Goal: Task Accomplishment & Management: Manage account settings

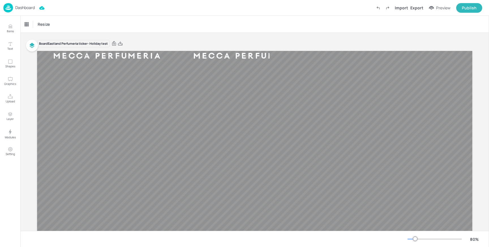
click at [22, 8] on p "Dashboard" at bounding box center [25, 8] width 20 height 4
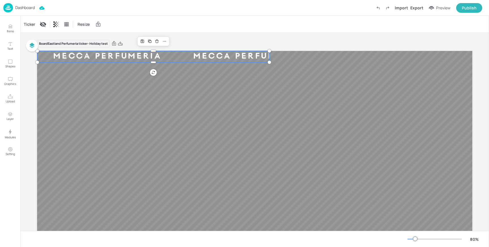
click at [217, 58] on div "Mecca Perfumeria" at bounding box center [247, 56] width 140 height 9
click at [35, 24] on div "Ticker" at bounding box center [30, 24] width 14 height 9
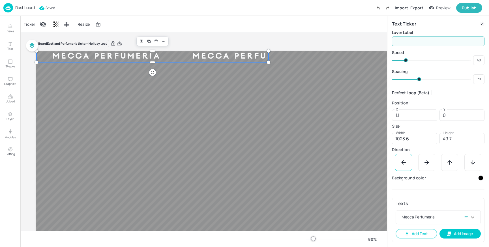
click at [401, 44] on input "text" at bounding box center [438, 41] width 93 height 11
type input "PERFUMERIA"
click at [355, 30] on div "Ticker Resize" at bounding box center [203, 24] width 367 height 17
click at [26, 23] on div "Ticker" at bounding box center [30, 24] width 14 height 9
click at [20, 7] on p "Dashboard" at bounding box center [25, 8] width 20 height 4
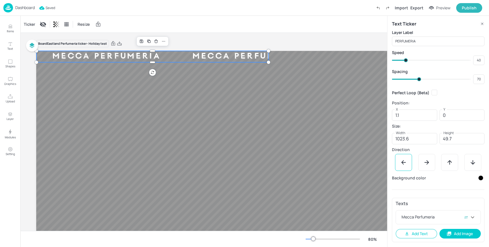
click at [188, 25] on div "Ticker Resize" at bounding box center [203, 24] width 367 height 17
click at [25, 6] on p "Dashboard" at bounding box center [25, 8] width 20 height 4
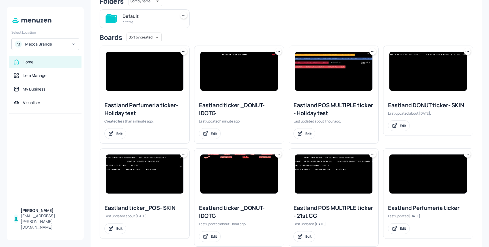
scroll to position [54, 0]
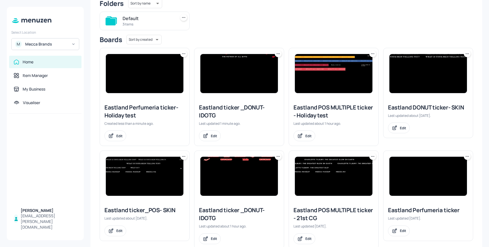
click at [134, 72] on img at bounding box center [145, 73] width 78 height 39
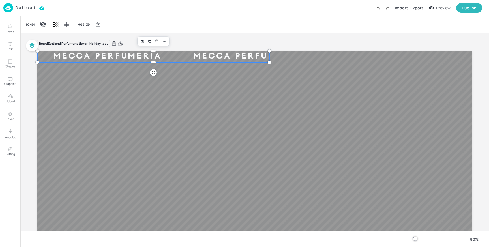
click at [151, 58] on div "Mecca Perfumeria" at bounding box center [107, 56] width 140 height 9
click at [31, 25] on div "Ticker" at bounding box center [30, 24] width 14 height 9
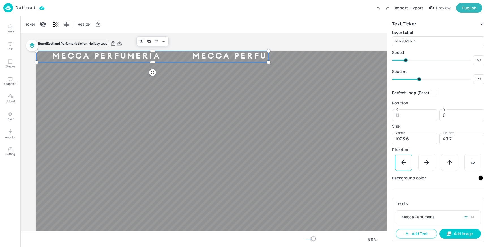
click at [480, 178] on div at bounding box center [480, 178] width 5 height 5
click at [468, 194] on icon at bounding box center [467, 195] width 3 height 3
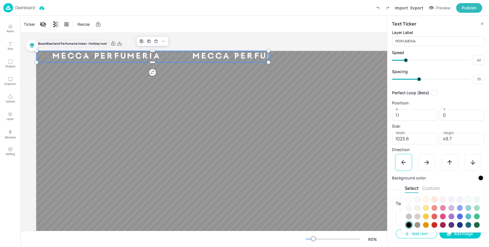
click at [436, 188] on button "Custom" at bounding box center [431, 188] width 18 height 6
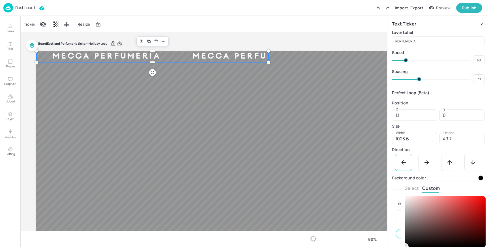
type input "#c35555ff"
click at [451, 208] on div at bounding box center [445, 221] width 81 height 51
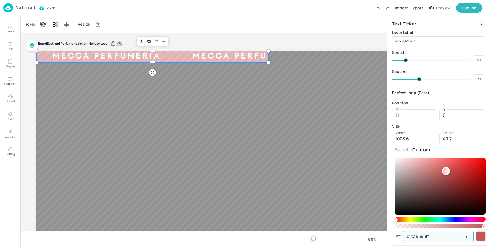
drag, startPoint x: 439, startPoint y: 236, endPoint x: 401, endPoint y: 235, distance: 37.6
click at [401, 235] on div "Hex #c35555ff ​" at bounding box center [440, 236] width 91 height 11
paste input "e94859"
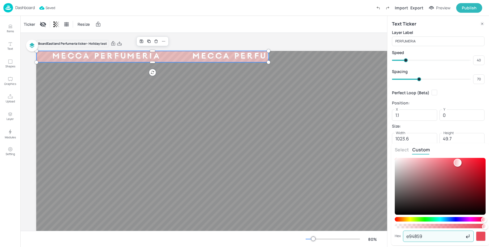
type input "e94859"
click at [465, 146] on div "Select Custom Hex e94859 ​" at bounding box center [440, 194] width 98 height 102
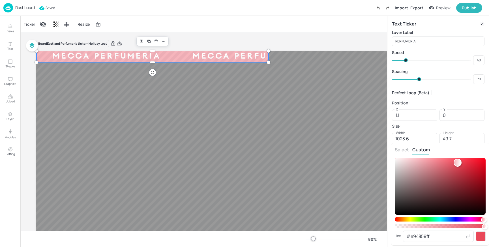
click at [451, 106] on div at bounding box center [244, 123] width 489 height 247
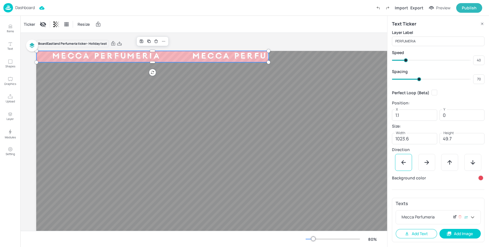
click at [455, 218] on icon at bounding box center [455, 217] width 4 height 4
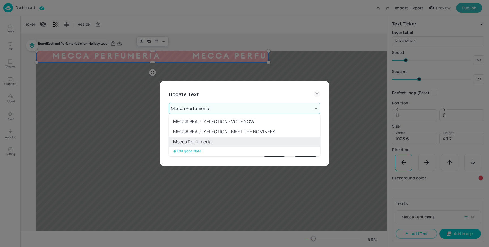
click at [209, 110] on body "Dashboard Import Export Preview Publish Items Text Shapes Graphics Upload Layer…" at bounding box center [244, 123] width 489 height 247
click at [188, 150] on p "Edit global data" at bounding box center [187, 150] width 28 height 4
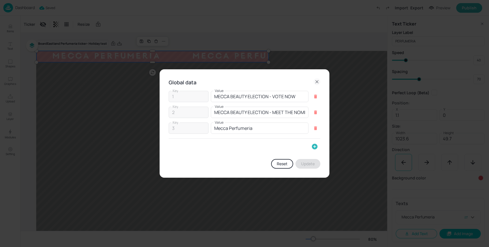
click at [315, 146] on icon "button" at bounding box center [314, 146] width 7 height 7
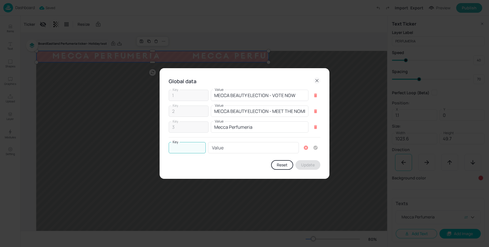
click at [191, 148] on input "Key" at bounding box center [187, 147] width 37 height 11
type input "4"
click at [238, 149] on input "Value" at bounding box center [253, 147] width 91 height 11
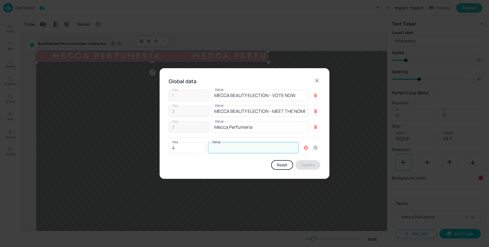
paste input "BEAUTY ALL AROUND"
type input "BEAUTY ALL AROUND"
click at [316, 146] on icon "button" at bounding box center [316, 148] width 4 height 4
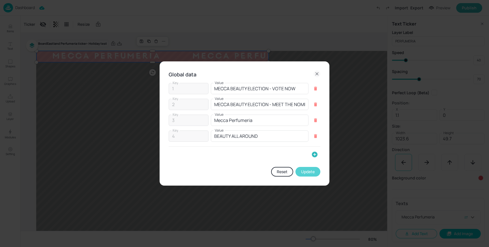
click at [306, 173] on button "Update" at bounding box center [308, 172] width 25 height 10
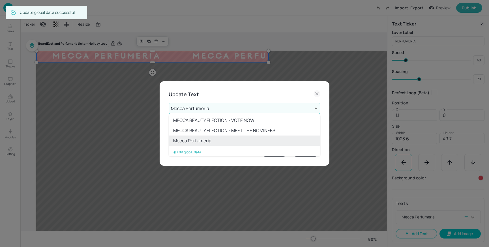
scroll to position [11, 0]
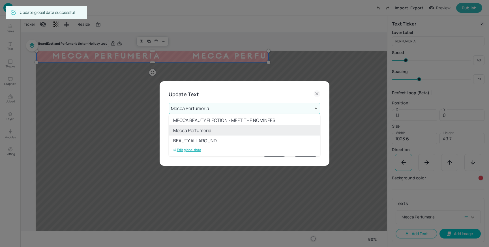
click at [211, 139] on li "BEAUTY ALL AROUND" at bounding box center [245, 141] width 152 height 10
type input "4"
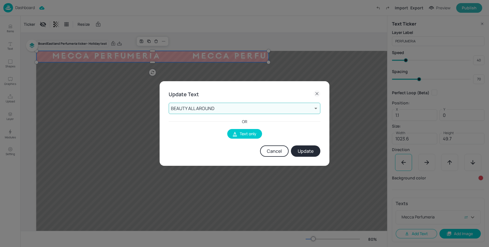
click at [212, 111] on body "Dashboard Import Export Preview Publish Items Text Shapes Graphics Upload Layer…" at bounding box center [244, 123] width 489 height 247
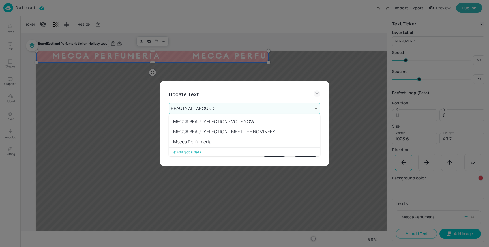
scroll to position [1, 0]
click at [211, 110] on div at bounding box center [244, 123] width 489 height 247
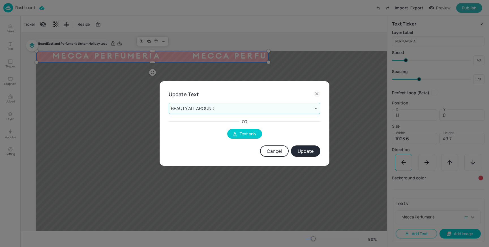
click at [326, 125] on div "Update Text BEAUTY ALL AROUND 4 ​ OR Text only Cancel Update" at bounding box center [245, 123] width 170 height 85
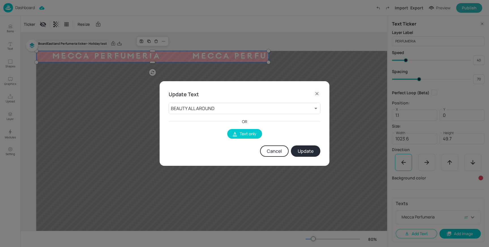
click at [319, 93] on icon at bounding box center [317, 93] width 7 height 7
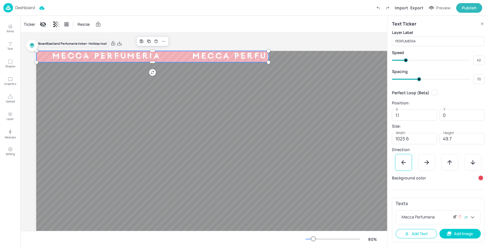
click at [454, 217] on icon at bounding box center [455, 216] width 2 height 2
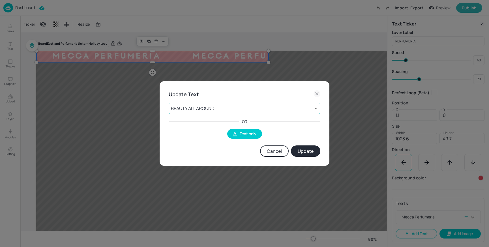
click at [236, 109] on body "Dashboard Import Export Preview Publish Items Text Shapes Graphics Upload Layer…" at bounding box center [244, 123] width 489 height 247
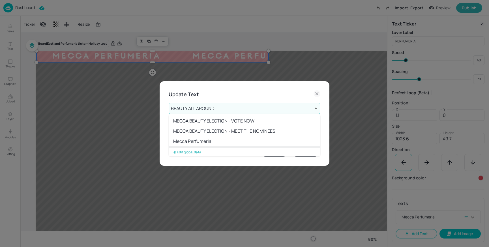
click at [213, 91] on div at bounding box center [244, 123] width 489 height 247
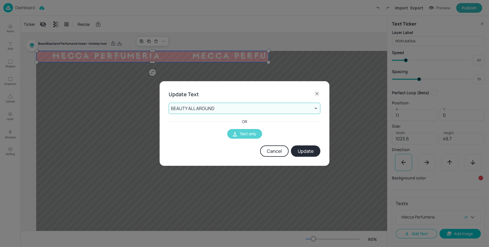
click at [248, 134] on button "Text only" at bounding box center [244, 134] width 35 height 10
click at [227, 108] on input "This is Ticker Text 1" at bounding box center [245, 108] width 152 height 11
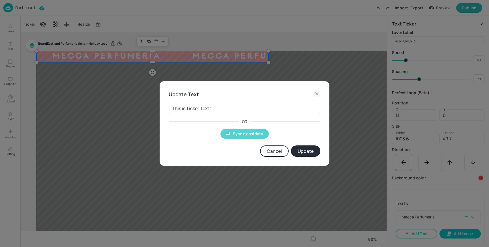
click at [243, 132] on button "Sync global data" at bounding box center [245, 134] width 48 height 10
click at [305, 147] on button "Update" at bounding box center [305, 150] width 29 height 11
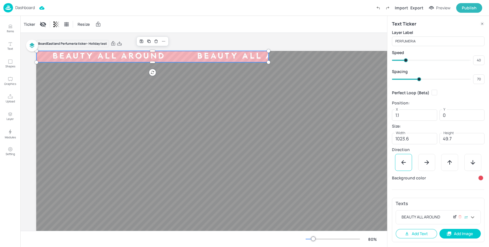
click at [456, 219] on icon at bounding box center [455, 217] width 4 height 4
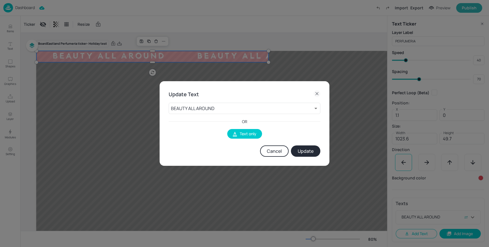
drag, startPoint x: 266, startPoint y: 148, endPoint x: 274, endPoint y: 150, distance: 8.0
click at [268, 149] on button "Cancel" at bounding box center [274, 150] width 29 height 11
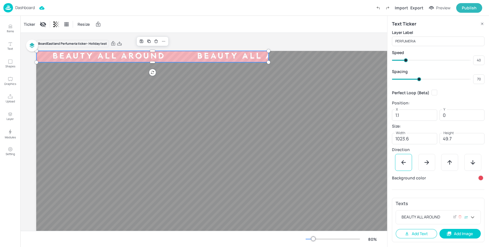
click at [473, 217] on icon at bounding box center [472, 217] width 3 height 2
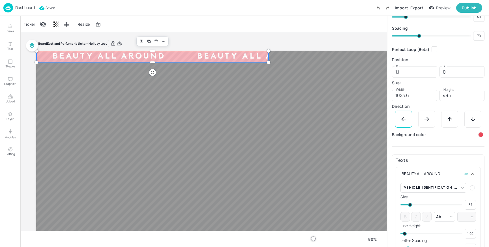
scroll to position [81, 0]
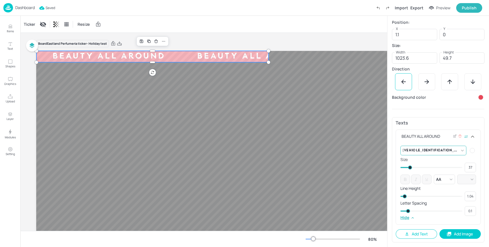
click at [458, 150] on body "Dashboard Saved Import Export Preview Publish Items Text Shapes Graphics Upload…" at bounding box center [244, 123] width 489 height 247
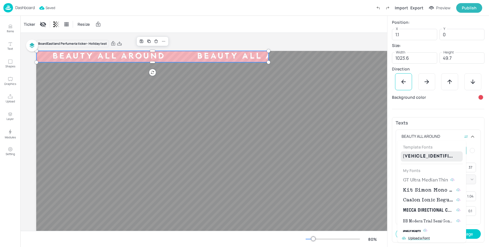
click at [426, 180] on span "GT Ultra Median Thin" at bounding box center [425, 180] width 45 height 7
type input "{"font":"GTUltraMedianThin","group":"template"}"
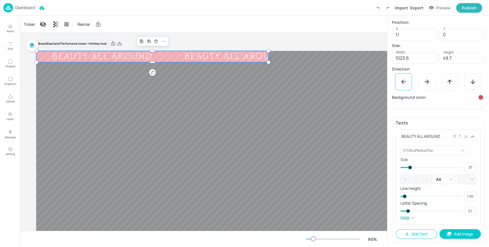
click at [470, 150] on div at bounding box center [472, 150] width 5 height 5
click at [475, 168] on icon at bounding box center [475, 167] width 3 height 3
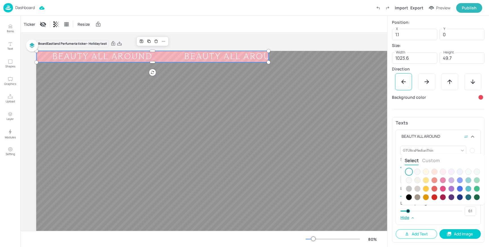
click at [435, 159] on button "Custom" at bounding box center [431, 160] width 18 height 6
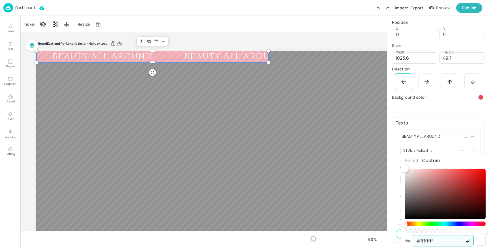
drag, startPoint x: 440, startPoint y: 242, endPoint x: 437, endPoint y: 242, distance: 3.1
click at [440, 242] on input "#ffffffff" at bounding box center [439, 240] width 52 height 11
drag, startPoint x: 438, startPoint y: 241, endPoint x: 407, endPoint y: 241, distance: 31.4
click at [407, 241] on div "Hex #ffffffff ​" at bounding box center [445, 240] width 81 height 11
paste input "f2e2b"
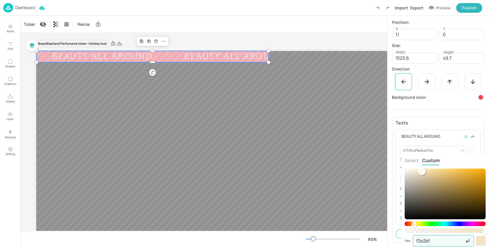
type input "f2e2bf"
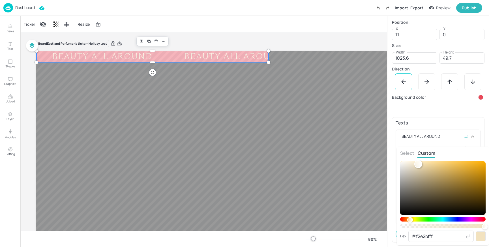
click at [455, 156] on div "Select Custom" at bounding box center [442, 154] width 85 height 8
click at [447, 115] on div at bounding box center [244, 123] width 489 height 247
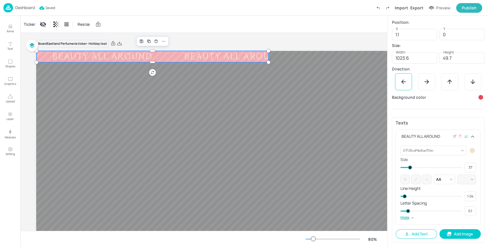
type input "0.08"
type input "0.09"
type input "0.06"
type input "0.05"
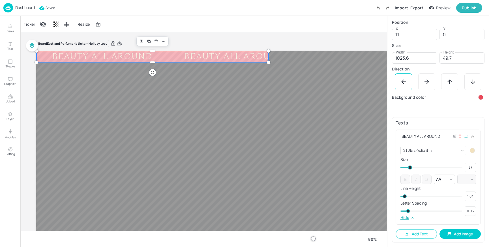
type input "0.05"
type input "0.1"
drag, startPoint x: 408, startPoint y: 212, endPoint x: 399, endPoint y: 213, distance: 8.8
click at [399, 213] on div "GTUltraMedianThin {"font":"GTUltraMedianThin","group":"template"} ​ Size 37 ​ A…" at bounding box center [438, 184] width 85 height 81
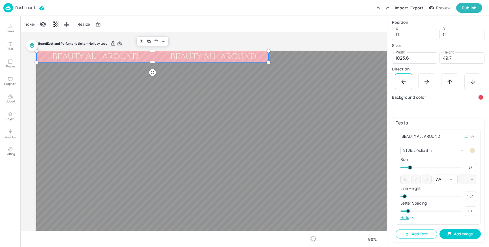
scroll to position [0, 0]
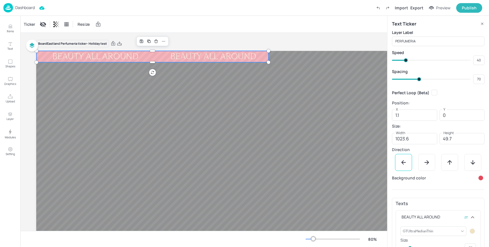
type input "71"
type input "75"
type input "73"
type input "77"
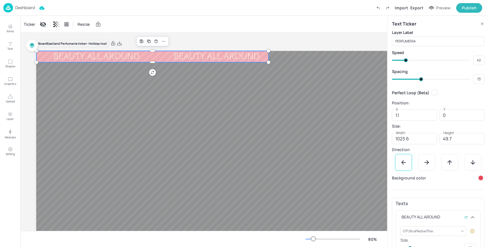
type input "77"
type input "79"
type input "80"
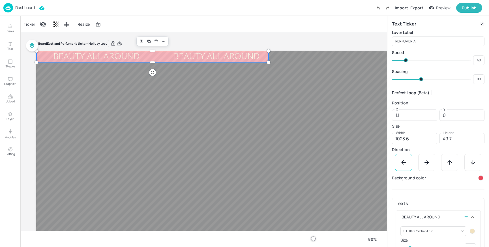
type input "82"
type input "85"
type input "84"
type input "88"
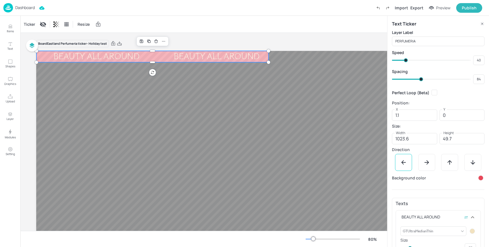
type input "85"
type input "92"
type input "88"
type input "93"
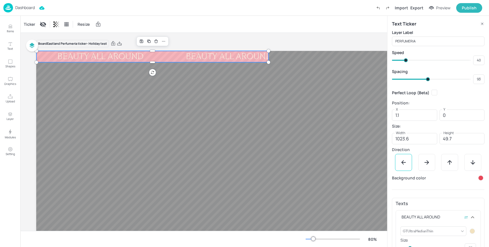
type input "95"
type input "94"
type input "96"
type input "95"
type input "101"
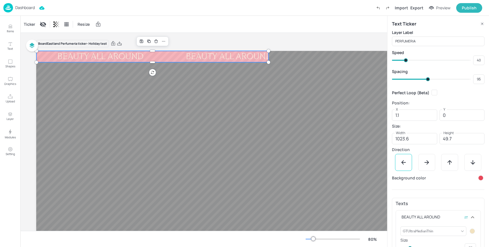
type input "96"
type input "102"
type input "105"
type input "103"
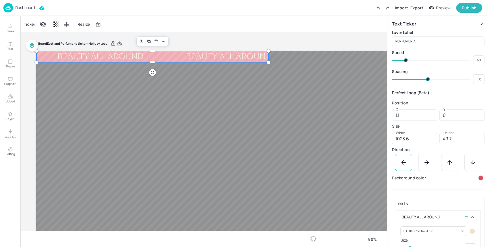
type input "106"
type input "105"
type input "107"
type input "108"
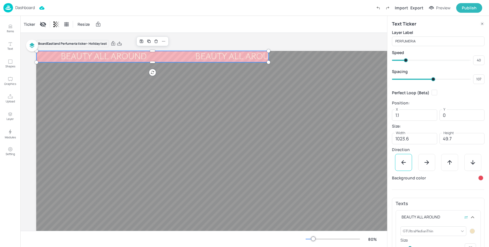
type input "108"
type input "101"
type input "107"
type input "85"
type input "101"
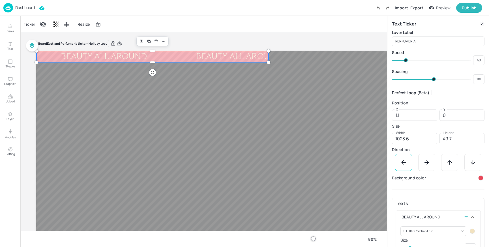
type input "80"
type input "85"
type input "77"
type input "80"
type input "74"
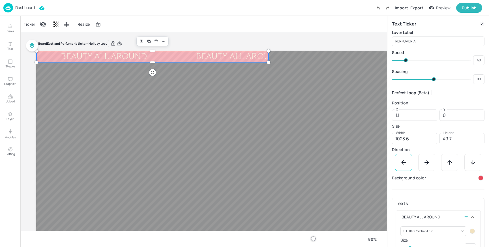
type input "77"
type input "72"
type input "74"
type input "71"
type input "72"
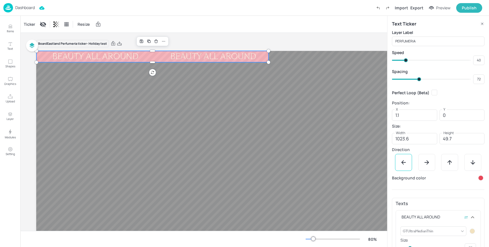
type input "70"
type input "71"
type input "65"
type input "70"
type input "58"
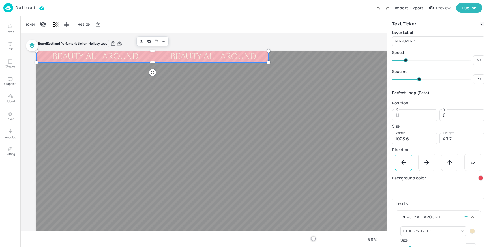
type input "65"
type input "55"
type input "58"
type input "53"
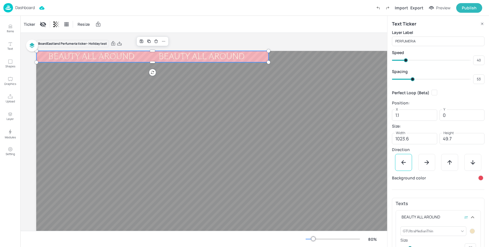
type input "52"
type input "51"
type input "50"
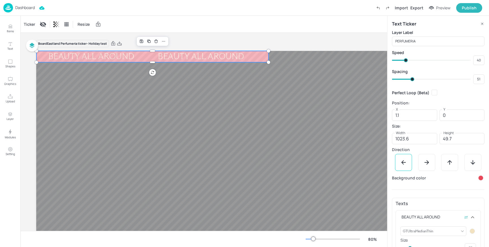
type input "50"
type input "49"
type input "48"
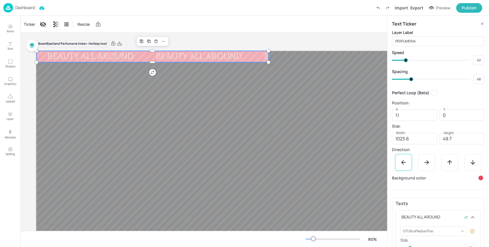
type input "47"
drag, startPoint x: 419, startPoint y: 80, endPoint x: 410, endPoint y: 80, distance: 9.1
click at [410, 80] on span at bounding box center [410, 79] width 4 height 4
type input "43"
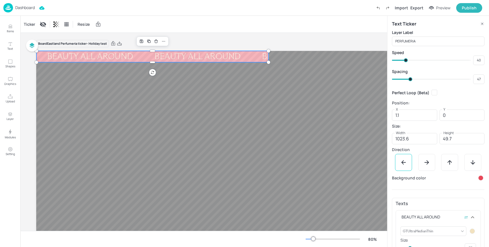
type input "45"
type input "42"
type input "43"
type input "41"
type input "42"
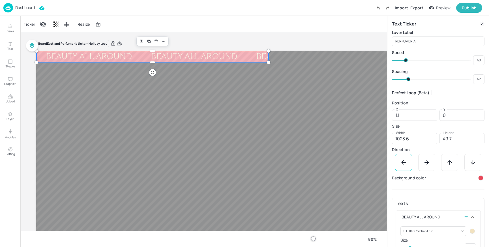
type input "40"
type input "39"
click at [407, 78] on span at bounding box center [407, 79] width 4 height 4
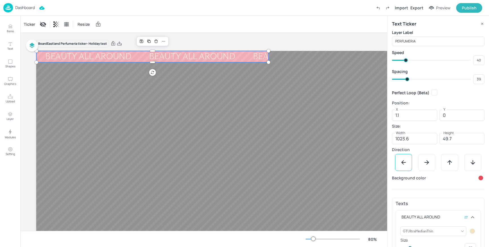
click at [25, 8] on p "Dashboard" at bounding box center [25, 8] width 20 height 4
click at [214, 27] on div "Ticker Resize" at bounding box center [203, 24] width 367 height 17
click at [29, 8] on p "Dashboard" at bounding box center [25, 8] width 20 height 4
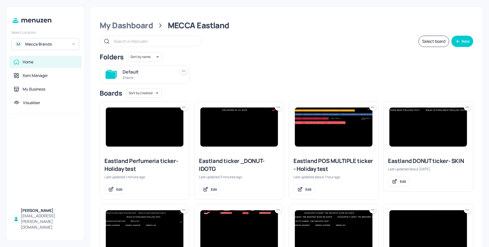
click at [328, 112] on img at bounding box center [334, 127] width 78 height 39
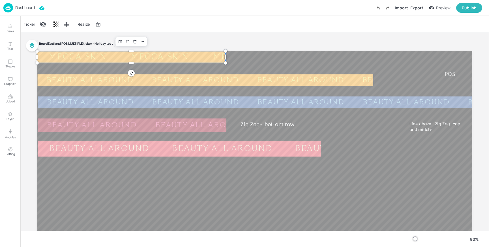
click at [172, 61] on div "BEAUTY ALL AROUND BEAUTY ALL AROUND BEAUTY ALL AROUND BEAUTY ALL AROUND BEAUTY …" at bounding box center [254, 173] width 435 height 245
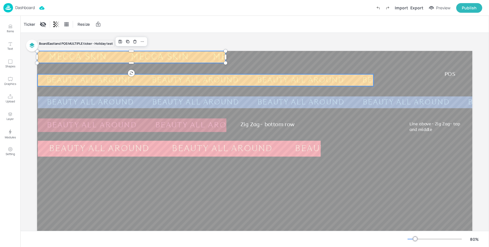
click at [161, 86] on div "BEAUTY ALL AROUND BEAUTY ALL AROUND BEAUTY ALL AROUND BEAUTY ALL AROUND" at bounding box center [248, 80] width 421 height 12
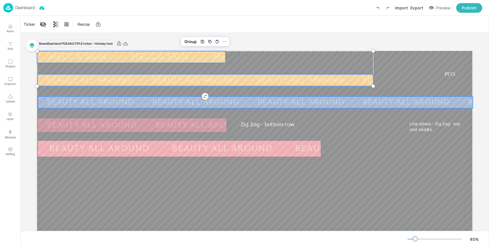
click at [155, 104] on div "BEAUTY ALL AROUND" at bounding box center [195, 102] width 105 height 9
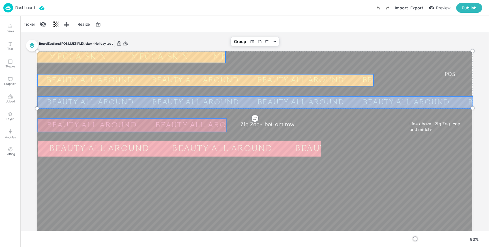
click at [154, 123] on div "BEAUTY ALL AROUND" at bounding box center [200, 125] width 108 height 10
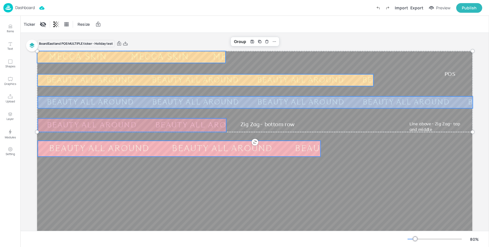
click at [161, 154] on div "BEAUTY ALL AROUND" at bounding box center [222, 148] width 123 height 17
click at [27, 23] on div "Ticker" at bounding box center [30, 24] width 14 height 9
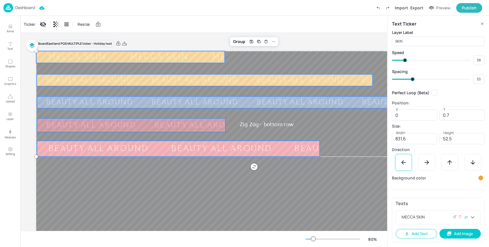
click at [474, 219] on icon at bounding box center [472, 217] width 7 height 7
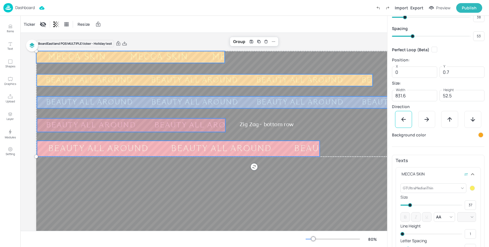
scroll to position [81, 0]
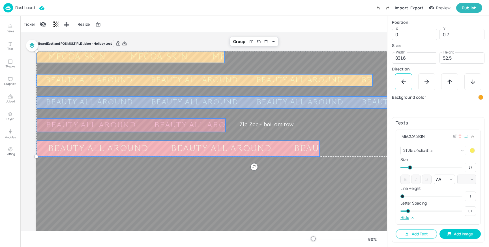
type input "0.07"
type input "0.06"
type input "0.04"
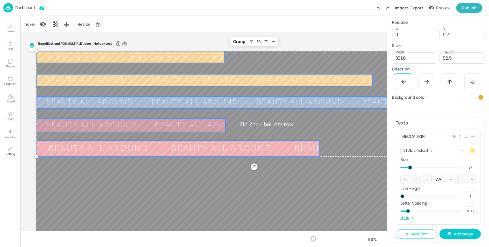
type input "0.05"
type input "0.03"
type input "0.04"
type input "0.02"
type input "0.03"
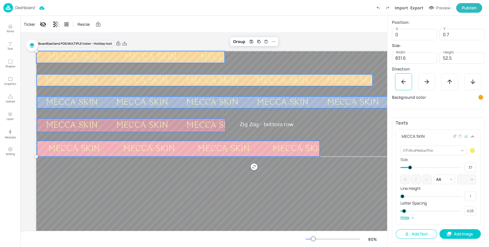
type input "0.01"
type input "0.02"
type input "0.1"
drag, startPoint x: 406, startPoint y: 212, endPoint x: 397, endPoint y: 212, distance: 9.3
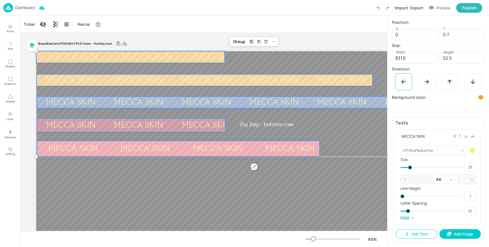
click at [397, 212] on div "GTUltraMedianThin {"font":"GTUltraMedianThin","group":"template"} ​ Size 37 ​ A…" at bounding box center [438, 184] width 85 height 81
click at [321, 7] on div "Dashboard Import Export Preview Publish" at bounding box center [242, 8] width 479 height 16
click at [379, 7] on icon "Undo (Ctrl + Z)" at bounding box center [378, 8] width 3 height 2
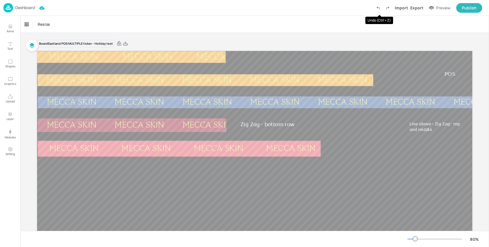
click at [379, 7] on icon "Undo (Ctrl + Z)" at bounding box center [378, 8] width 3 height 2
click at [379, 10] on icon "Undo (Ctrl + Z)" at bounding box center [378, 7] width 5 height 5
click at [285, 17] on div "Resize" at bounding box center [254, 24] width 469 height 17
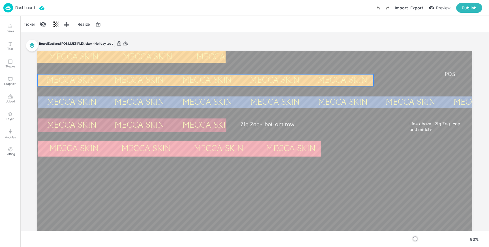
click at [130, 85] on div "MECCA SKIN MECCA SKIN MECCA SKIN MECCA SKIN MECCA SKIN MECCA SKIN MECCA SKIN ME…" at bounding box center [254, 173] width 435 height 245
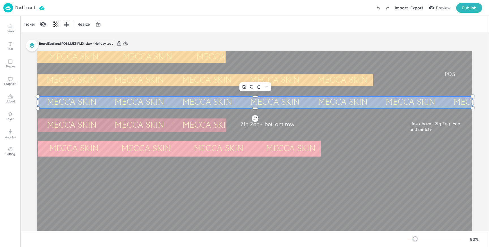
click at [309, 103] on div "MECCA SKIN" at bounding box center [343, 102] width 68 height 8
click at [25, 23] on div "Ticker" at bounding box center [30, 24] width 14 height 9
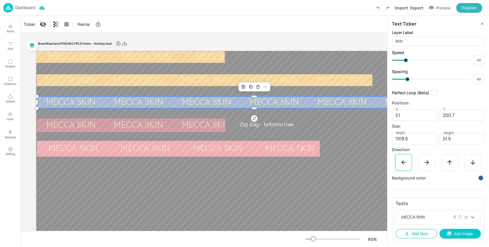
click at [472, 218] on icon at bounding box center [472, 217] width 3 height 2
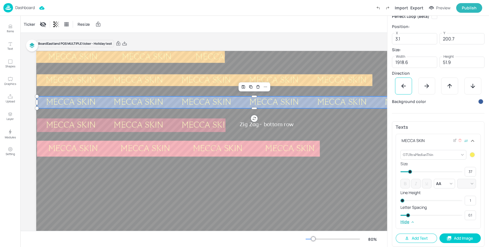
scroll to position [81, 0]
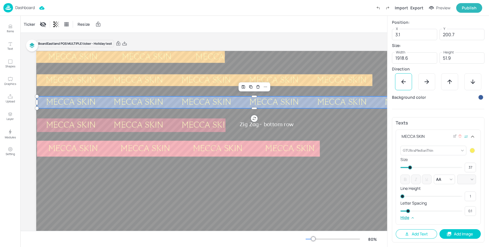
click at [474, 151] on div at bounding box center [472, 150] width 7 height 7
click at [444, 168] on div at bounding box center [443, 167] width 6 height 6
click at [471, 150] on div at bounding box center [472, 150] width 5 height 5
click at [475, 167] on div at bounding box center [477, 167] width 6 height 6
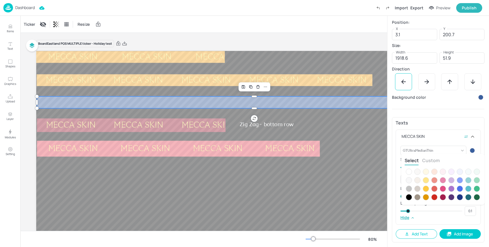
click at [434, 159] on button "Custom" at bounding box center [431, 160] width 18 height 6
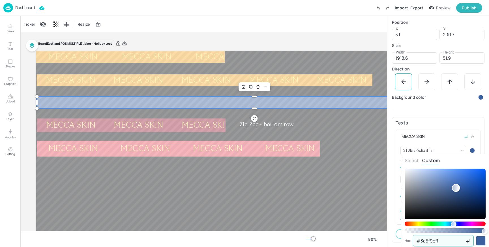
drag, startPoint x: 442, startPoint y: 241, endPoint x: 406, endPoint y: 240, distance: 35.7
click at [406, 240] on div "Hex #3a5f9eff ​" at bounding box center [445, 240] width 81 height 11
paste input "88c6e9"
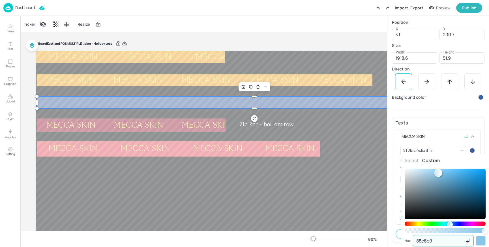
type input "88c6e9"
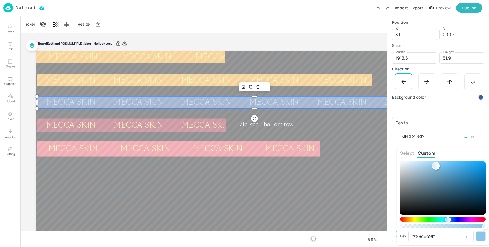
click at [207, 127] on div at bounding box center [244, 123] width 489 height 247
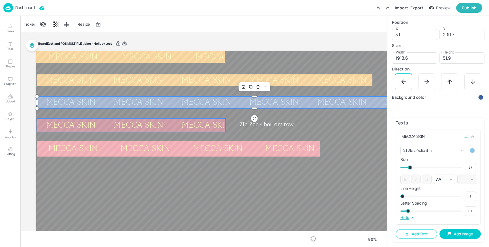
click at [376, 125] on div "MECCA SKIN" at bounding box center [410, 125] width 68 height 8
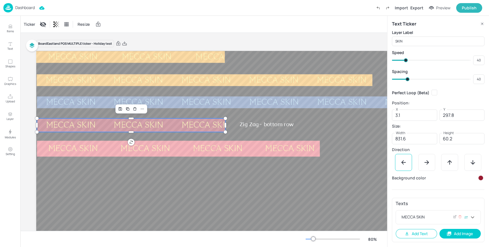
click at [473, 218] on icon at bounding box center [472, 217] width 7 height 7
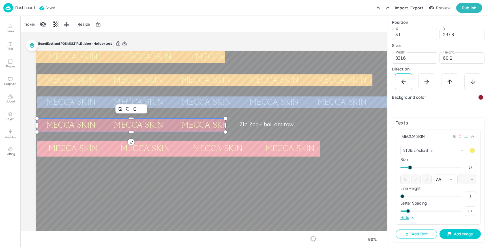
click at [470, 152] on div at bounding box center [472, 150] width 5 height 5
click at [461, 166] on div at bounding box center [460, 167] width 6 height 6
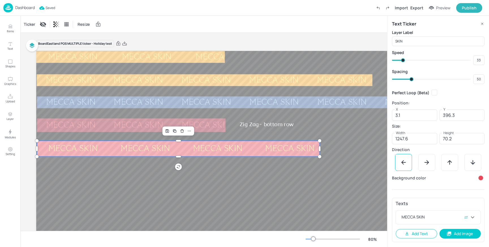
click at [326, 153] on div "MECCA SKIN" at bounding box center [362, 149] width 72 height 8
click at [474, 216] on icon at bounding box center [472, 217] width 7 height 7
click at [472, 229] on div at bounding box center [472, 231] width 7 height 7
click at [476, 235] on icon at bounding box center [477, 235] width 3 height 3
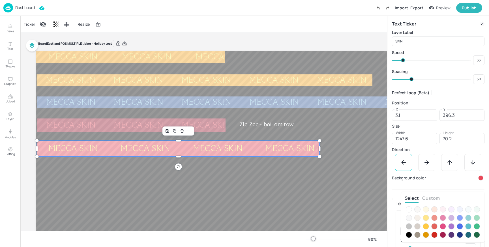
click at [429, 196] on button "Custom" at bounding box center [431, 198] width 18 height 6
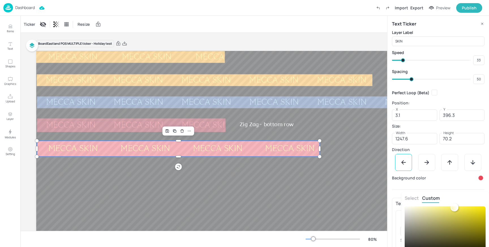
type input "#e1dca2ff"
click at [427, 212] on div at bounding box center [445, 231] width 81 height 51
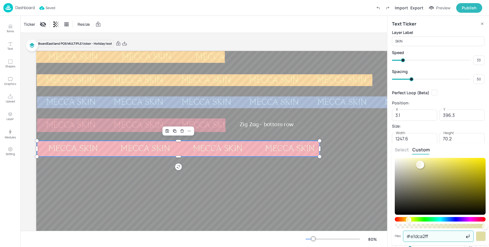
drag, startPoint x: 436, startPoint y: 234, endPoint x: 403, endPoint y: 236, distance: 33.4
click at [403, 236] on div "Hex #e1dca2ff ​" at bounding box center [440, 236] width 91 height 11
paste input "e94859"
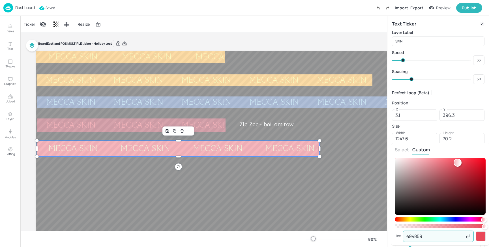
type input "e94859"
drag, startPoint x: 424, startPoint y: 231, endPoint x: 402, endPoint y: 233, distance: 21.9
click at [402, 233] on div "Hex #e94859ff ​" at bounding box center [440, 236] width 91 height 11
paste input "f2e2b"
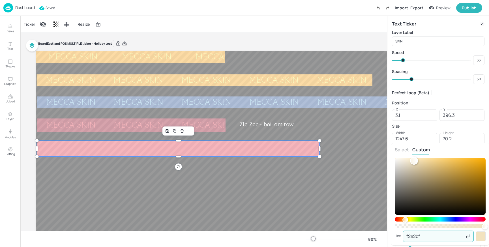
type input "f2e2bf"
click at [346, 169] on div at bounding box center [244, 123] width 489 height 247
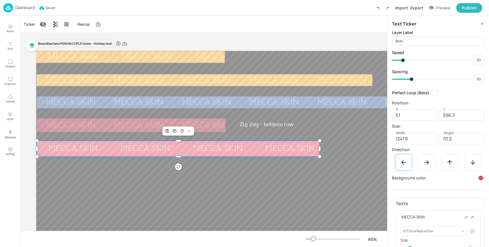
click at [240, 33] on div "Board Eastland POS MULTIPLE ticker - Holiday test MECCA SKIN MECCA SKIN MECCA S…" at bounding box center [253, 171] width 435 height 277
click at [29, 8] on p "Dashboard" at bounding box center [25, 8] width 20 height 4
click at [246, 27] on div "Ticker Resize" at bounding box center [203, 24] width 367 height 17
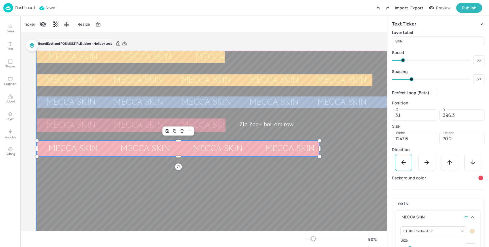
click at [361, 138] on div at bounding box center [253, 173] width 435 height 245
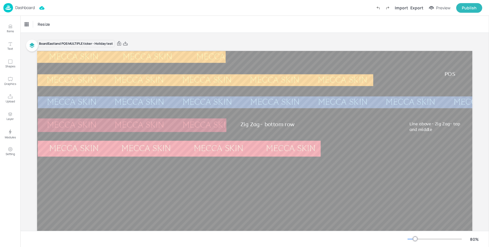
click at [18, 6] on p "Dashboard" at bounding box center [25, 8] width 20 height 4
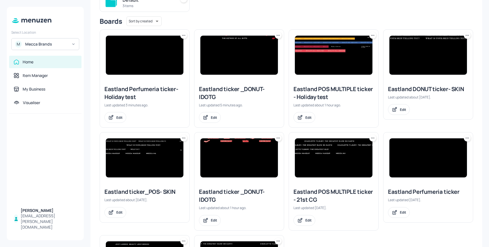
scroll to position [71, 0]
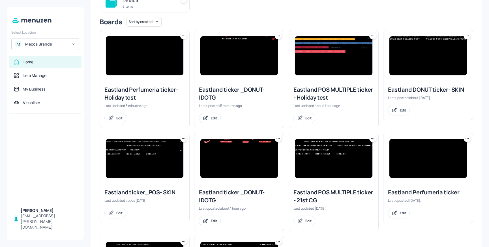
click at [245, 58] on img at bounding box center [239, 55] width 78 height 39
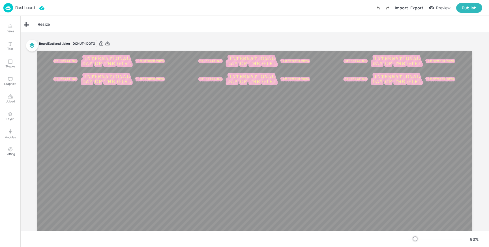
click at [26, 8] on p "Dashboard" at bounding box center [25, 8] width 20 height 4
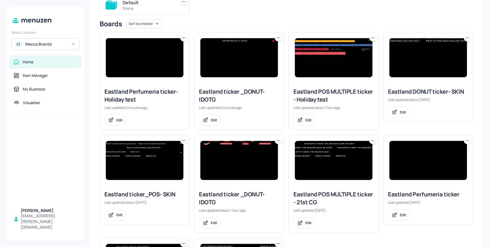
scroll to position [68, 0]
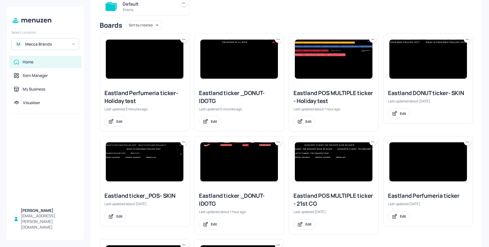
click at [240, 159] on img at bounding box center [239, 161] width 78 height 39
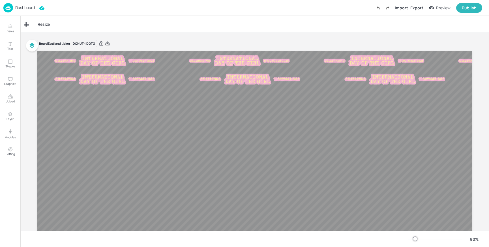
click at [28, 7] on p "Dashboard" at bounding box center [25, 8] width 20 height 4
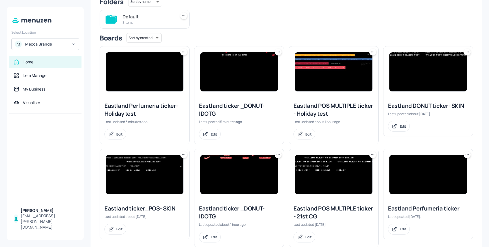
scroll to position [65, 0]
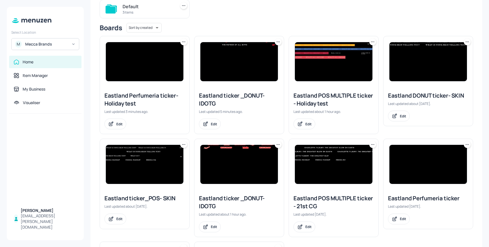
click at [247, 54] on img at bounding box center [239, 61] width 78 height 39
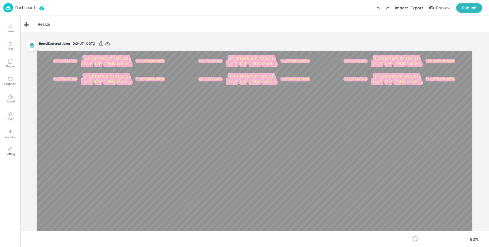
click at [16, 9] on p "Dashboard" at bounding box center [25, 8] width 20 height 4
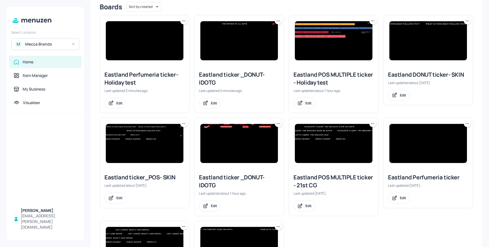
scroll to position [91, 0]
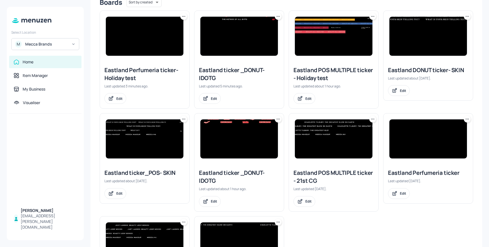
click at [277, 120] on icon at bounding box center [278, 119] width 6 height 6
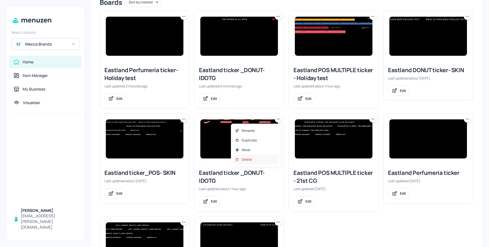
click at [249, 160] on p "Delete" at bounding box center [247, 159] width 10 height 5
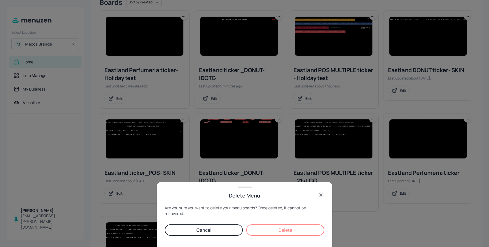
click at [291, 229] on button "Delete" at bounding box center [285, 229] width 78 height 11
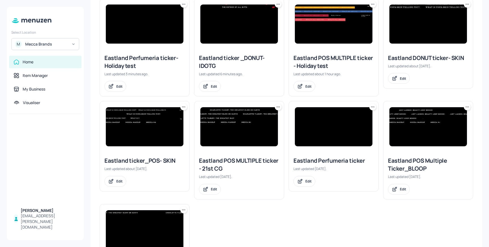
scroll to position [101, 0]
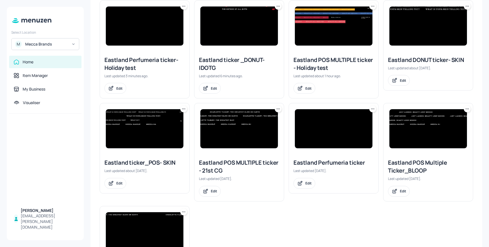
click at [279, 108] on icon at bounding box center [278, 109] width 6 height 6
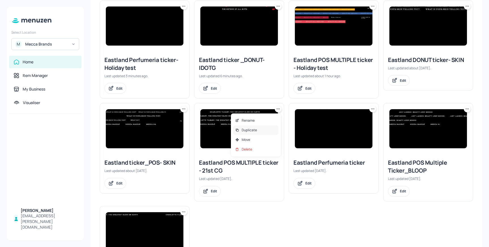
click at [255, 130] on p "Duplicate" at bounding box center [249, 130] width 15 height 5
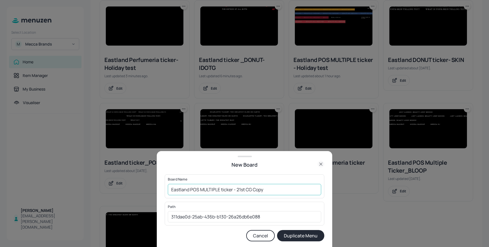
click at [271, 192] on input "Eastland POS MULTIPLE ticker - 21st CG Copy" at bounding box center [244, 189] width 153 height 11
drag, startPoint x: 273, startPoint y: 191, endPoint x: 237, endPoint y: 192, distance: 35.7
click at [237, 192] on input "Eastland POS MULTIPLE ticker - 21st CG Copy" at bounding box center [244, 189] width 153 height 11
type input "Eastland POS MULTIPLE ticker - IDOTG"
click at [301, 239] on button "Duplicate Menu" at bounding box center [300, 235] width 47 height 11
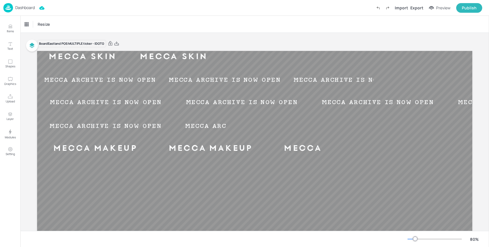
click at [23, 6] on p "Dashboard" at bounding box center [25, 8] width 20 height 4
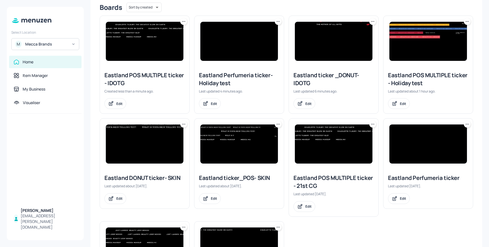
scroll to position [85, 0]
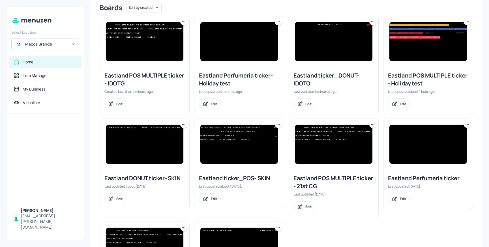
click at [138, 54] on img at bounding box center [145, 41] width 78 height 39
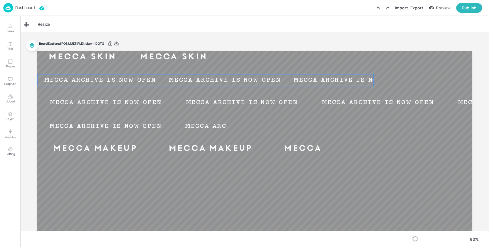
click at [124, 83] on div "MECCA ARCHIVE IS NOW OPEN" at bounding box center [100, 80] width 125 height 6
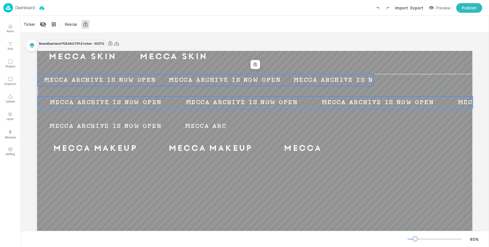
click at [115, 102] on div "MECCA ARCHIVE IS NOW OPEN" at bounding box center [106, 102] width 136 height 6
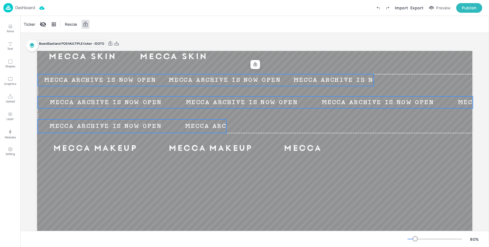
click at [109, 126] on div "MECCA ARCHIVE IS NOW OPEN" at bounding box center [106, 126] width 136 height 6
click at [31, 25] on div "Ticker" at bounding box center [30, 24] width 14 height 9
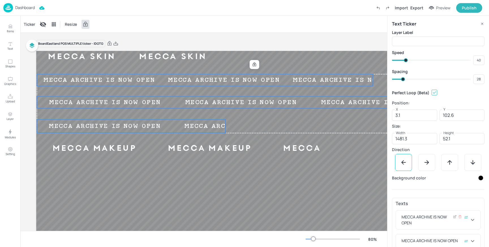
scroll to position [42, 0]
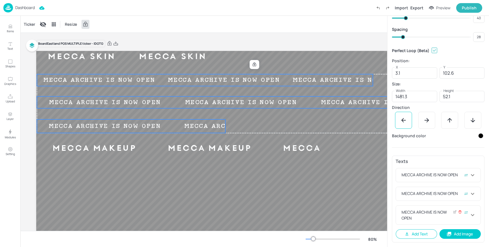
click at [459, 213] on icon at bounding box center [460, 212] width 4 height 4
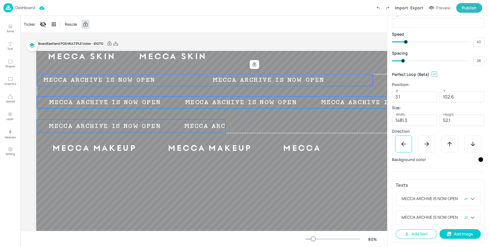
click at [0, 0] on icon at bounding box center [0, 0] width 0 height 0
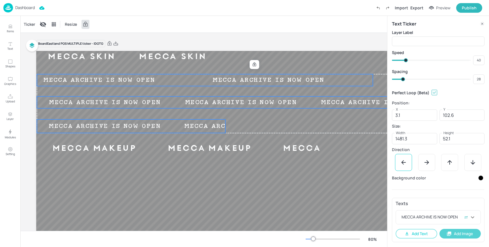
click at [459, 234] on button "Add Image" at bounding box center [461, 234] width 42 height 10
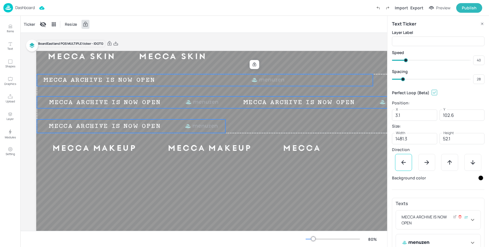
click at [458, 218] on icon at bounding box center [460, 217] width 4 height 4
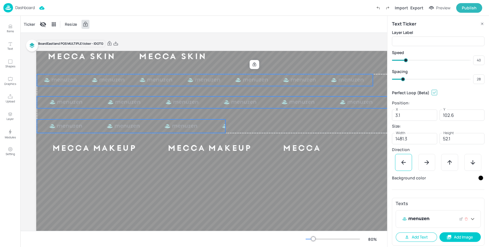
scroll to position [3, 0]
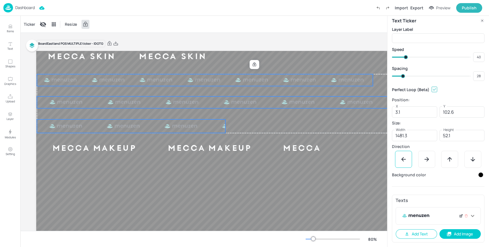
click at [460, 216] on icon at bounding box center [461, 216] width 4 height 4
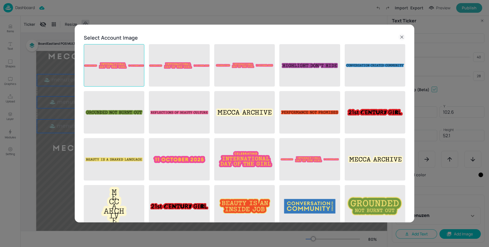
click at [119, 65] on img at bounding box center [114, 65] width 60 height 42
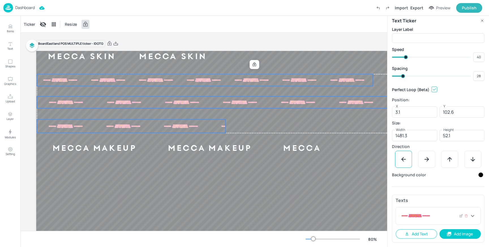
drag, startPoint x: 471, startPoint y: 217, endPoint x: 469, endPoint y: 214, distance: 4.0
click at [471, 217] on icon at bounding box center [472, 216] width 7 height 7
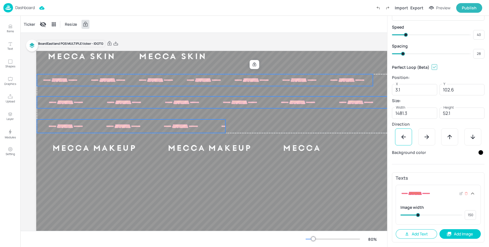
type input "146"
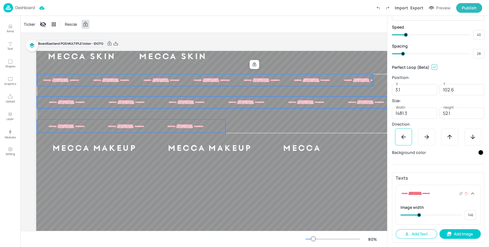
type input "158"
type input "148"
type input "165"
type input "158"
type input "175"
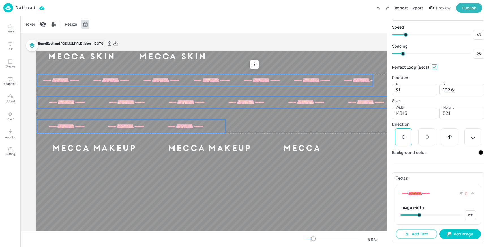
type input "165"
type input "182"
type input "175"
type input "187"
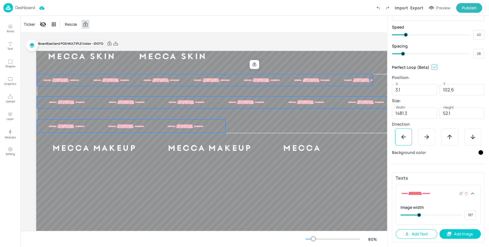
type input "192"
type input "189"
type input "196"
type input "192"
type input "206"
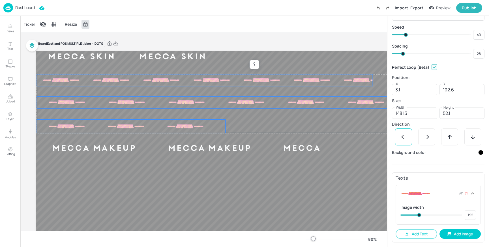
type input "196"
type input "213"
type input "206"
type input "218"
type input "213"
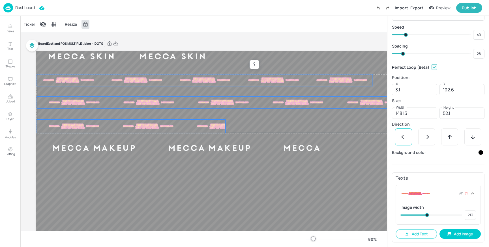
type input "223"
type input "218"
type input "228"
type input "223"
type input "235"
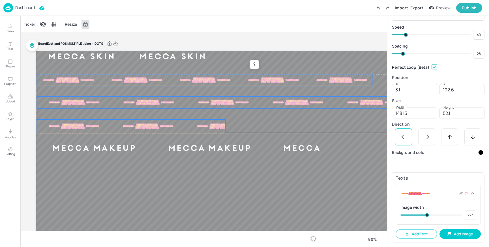
type input "228"
type input "240"
type input "235"
type input "242"
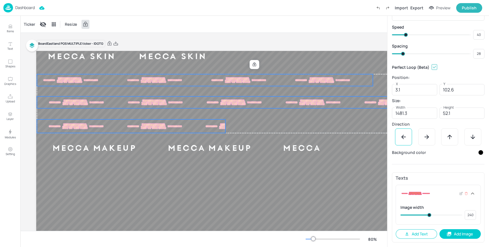
type input "242"
type input "415"
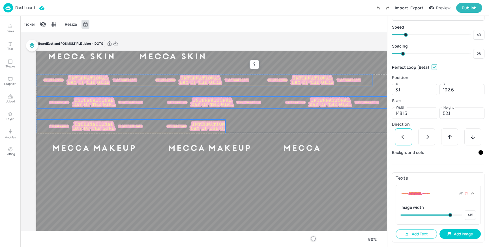
type input "413"
type input "408"
type input "405"
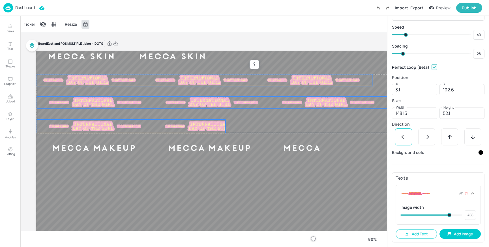
type input "405"
type input "398"
type input "403"
type input "396"
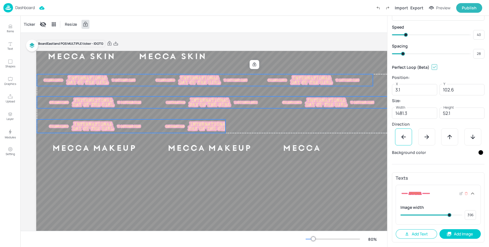
type input "391"
type input "393"
type input "389"
type input "386"
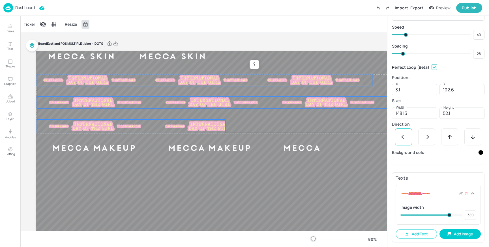
type input "386"
type input "384"
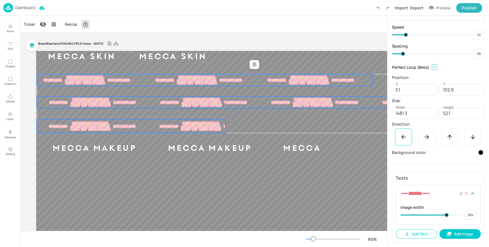
type input "379"
type input "377"
type input "372"
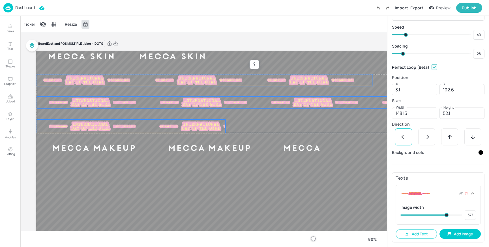
type input "374"
type input "369"
type input "367"
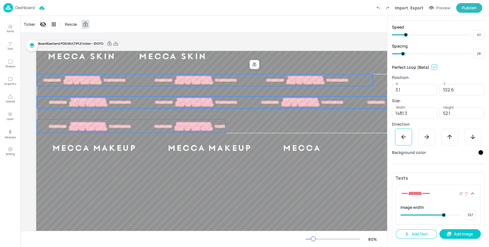
type input "362"
type input "360"
type input "362"
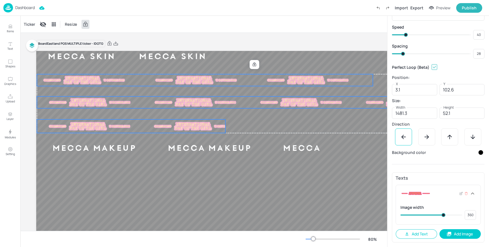
type input "362"
drag, startPoint x: 417, startPoint y: 215, endPoint x: 443, endPoint y: 216, distance: 25.5
click at [443, 216] on span at bounding box center [444, 215] width 4 height 4
click at [228, 26] on div "Ticker Resize" at bounding box center [203, 24] width 367 height 17
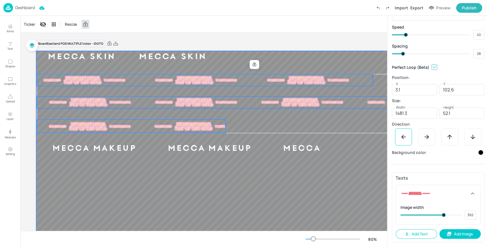
click at [321, 183] on div at bounding box center [253, 173] width 435 height 245
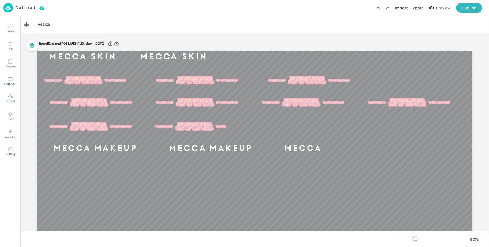
click at [27, 8] on p "Dashboard" at bounding box center [25, 8] width 20 height 4
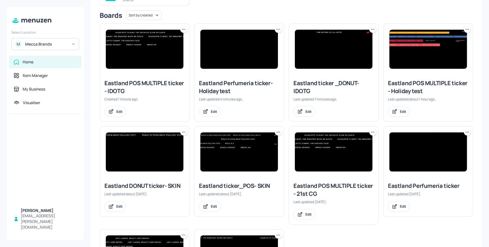
scroll to position [65, 0]
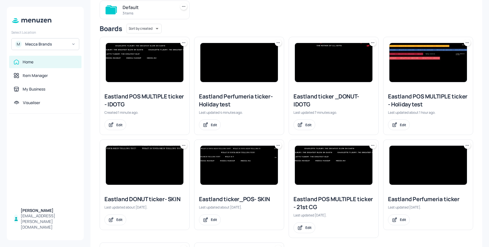
click at [243, 57] on img at bounding box center [239, 62] width 78 height 39
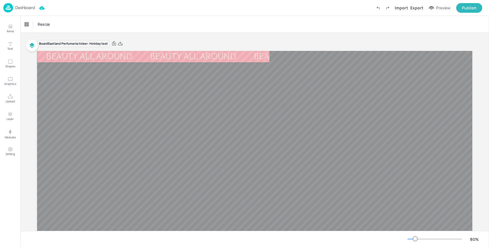
click at [26, 6] on p "Dashboard" at bounding box center [25, 8] width 20 height 4
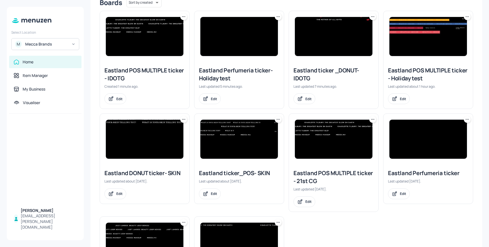
scroll to position [94, 0]
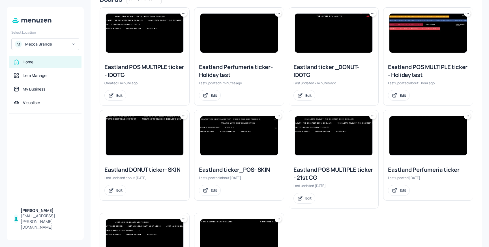
click at [137, 36] on img at bounding box center [145, 33] width 78 height 39
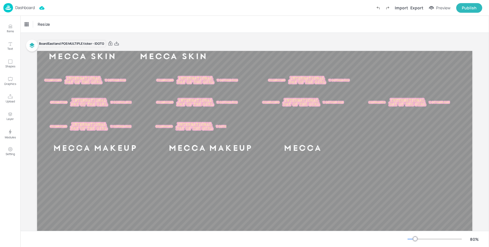
click at [29, 8] on p "Dashboard" at bounding box center [25, 8] width 20 height 4
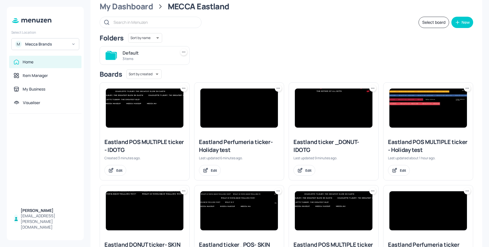
scroll to position [19, 0]
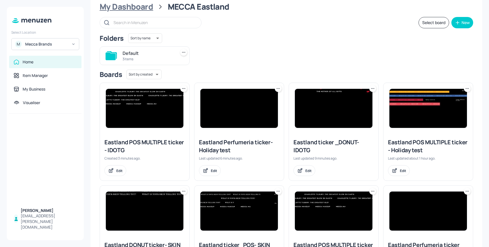
click at [138, 8] on div "My Dashboard" at bounding box center [127, 7] width 54 height 10
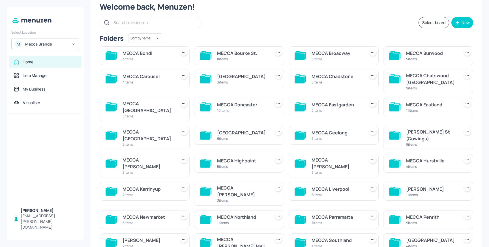
click at [159, 129] on div "MECCA [GEOGRAPHIC_DATA]" at bounding box center [148, 136] width 51 height 14
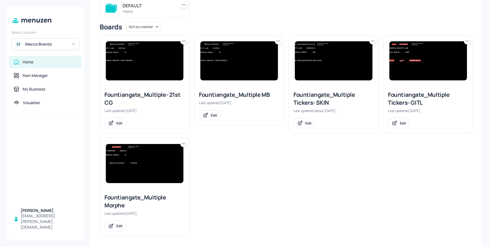
scroll to position [69, 0]
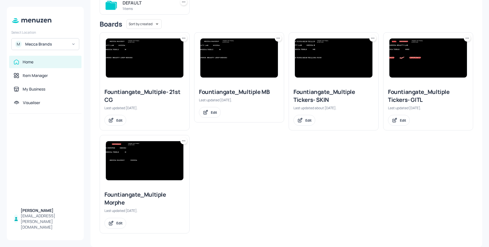
click at [435, 61] on img at bounding box center [429, 57] width 78 height 39
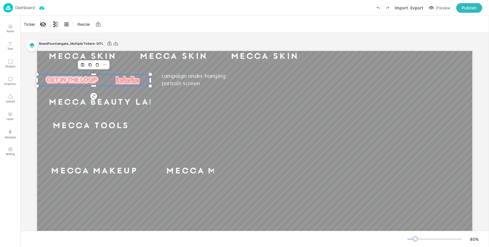
click at [148, 81] on div at bounding box center [181, 80] width 66 height 7
click at [29, 27] on div "Ticker" at bounding box center [30, 24] width 14 height 9
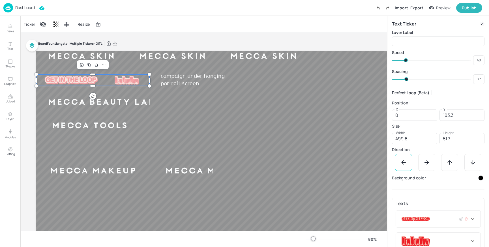
scroll to position [69, 0]
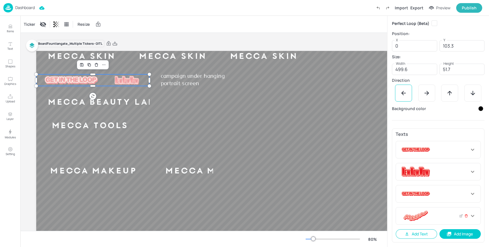
click at [465, 216] on icon at bounding box center [466, 216] width 2 height 2
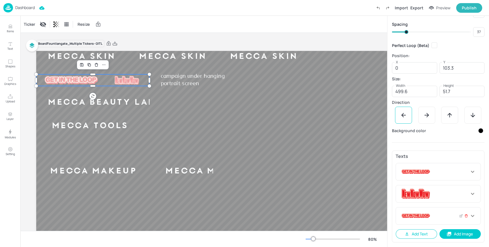
click at [465, 216] on icon at bounding box center [467, 216] width 4 height 4
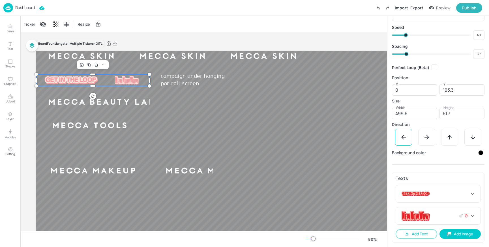
click at [465, 216] on icon at bounding box center [467, 216] width 4 height 4
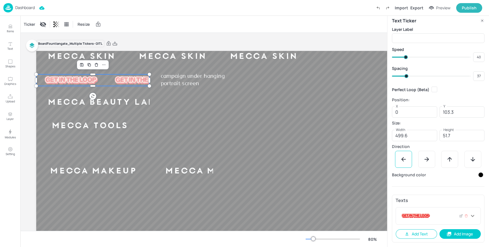
scroll to position [3, 0]
click at [438, 215] on div at bounding box center [435, 216] width 69 height 10
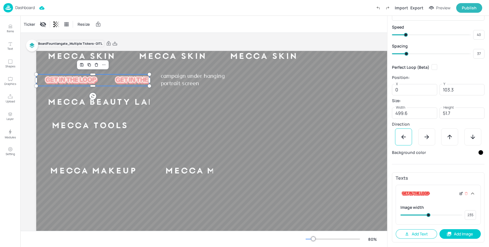
click at [459, 194] on icon at bounding box center [461, 194] width 4 height 4
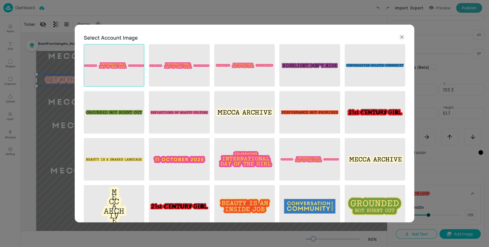
click at [127, 67] on img at bounding box center [114, 65] width 60 height 42
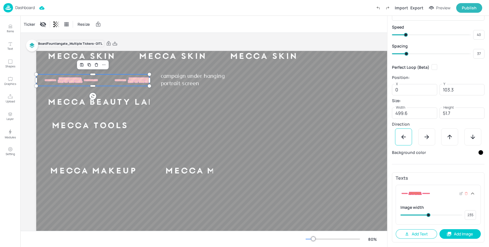
type input "254"
drag, startPoint x: 430, startPoint y: 217, endPoint x: 438, endPoint y: 217, distance: 7.9
click at [438, 217] on span at bounding box center [432, 215] width 58 height 8
type input "324"
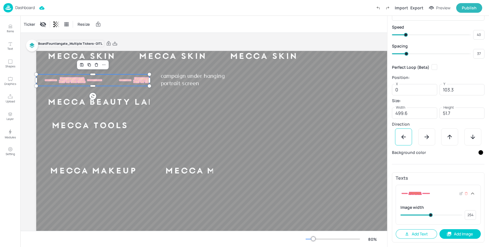
type input "324"
click at [214, 33] on div "Board Fountiangate_Multiple Tickers- GITL MECCA SKIN MECCA SKIN MECCA SKIN MECC…" at bounding box center [253, 171] width 435 height 277
click at [29, 23] on div "Ticker" at bounding box center [30, 24] width 14 height 9
click at [31, 6] on p "Dashboard" at bounding box center [25, 8] width 20 height 4
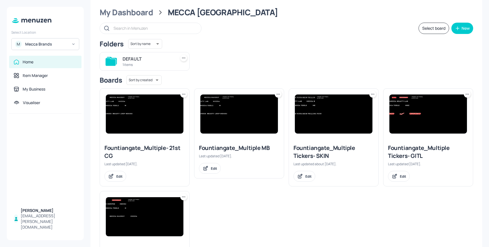
scroll to position [20, 0]
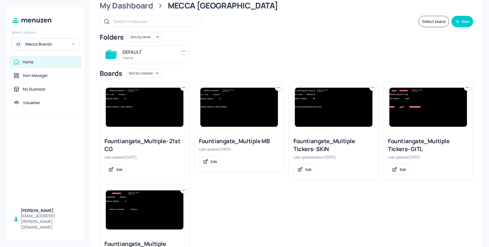
click at [468, 88] on icon at bounding box center [468, 88] width 6 height 6
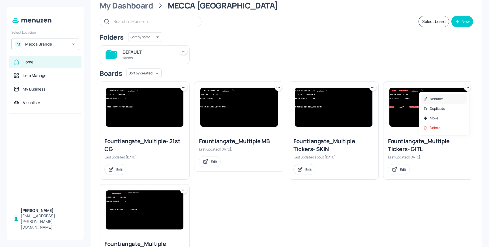
click at [446, 98] on div "Rename" at bounding box center [443, 99] width 45 height 10
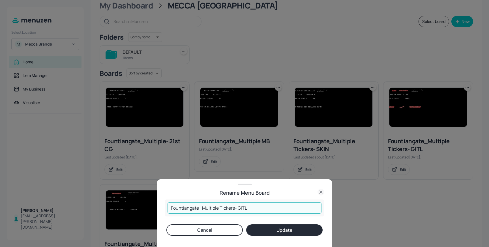
click at [257, 206] on input "Fountiangate_Multiple Tickers- GITL" at bounding box center [245, 207] width 154 height 11
type input "Fountiangate_Multiple Tickers- IDOTG"
click at [282, 234] on button "Update" at bounding box center [284, 229] width 76 height 11
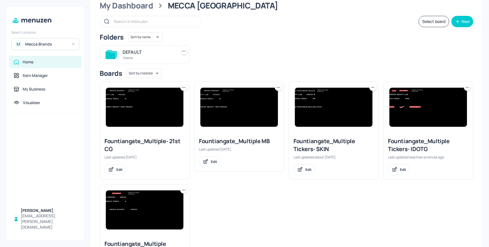
click at [430, 109] on img at bounding box center [429, 107] width 78 height 39
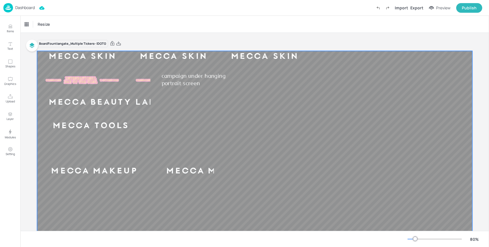
click at [107, 148] on div at bounding box center [254, 173] width 435 height 245
click at [27, 8] on p "Dashboard" at bounding box center [25, 8] width 20 height 4
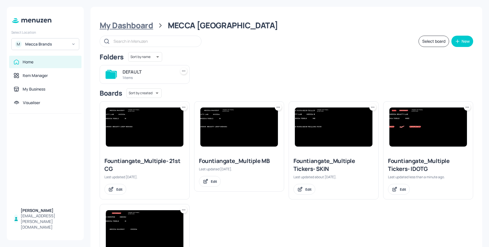
click at [122, 23] on div "My Dashboard" at bounding box center [127, 25] width 54 height 10
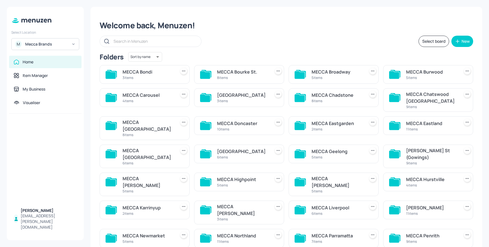
click at [247, 148] on div "[GEOGRAPHIC_DATA]" at bounding box center [242, 151] width 51 height 7
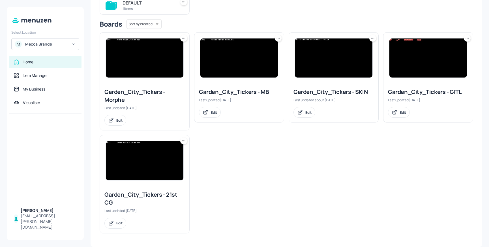
scroll to position [48, 0]
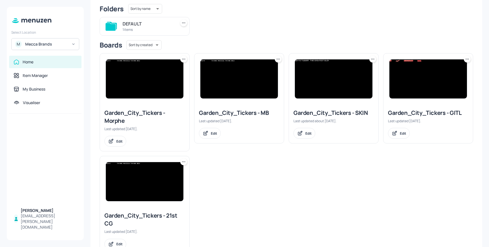
click at [465, 58] on icon at bounding box center [468, 59] width 6 height 6
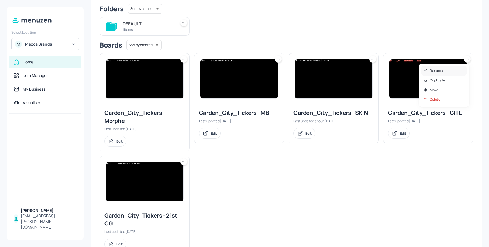
click at [445, 69] on div "Rename" at bounding box center [443, 71] width 45 height 10
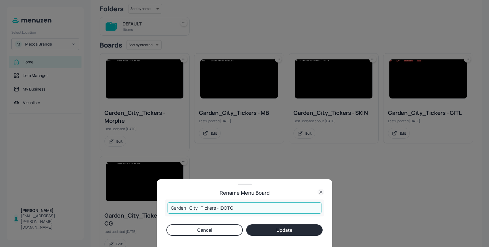
type input "Garden_City_Tickers - IDOTG"
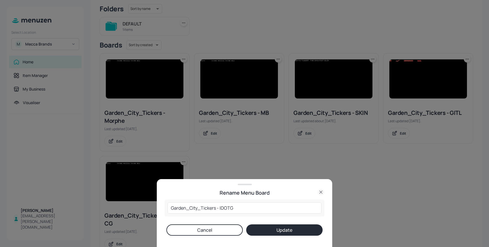
click at [286, 229] on button "Update" at bounding box center [284, 229] width 76 height 11
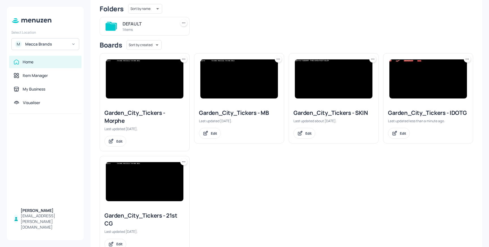
click at [427, 76] on img at bounding box center [429, 78] width 78 height 39
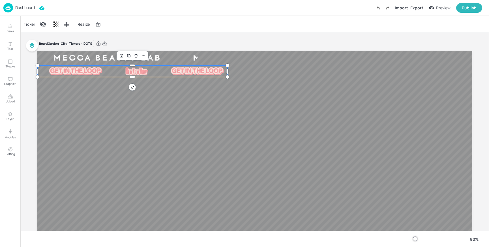
click at [129, 74] on img at bounding box center [136, 71] width 22 height 8
click at [27, 23] on div "Ticker" at bounding box center [30, 24] width 14 height 9
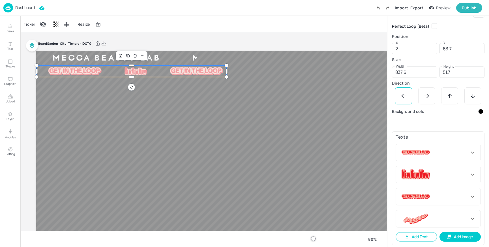
scroll to position [69, 0]
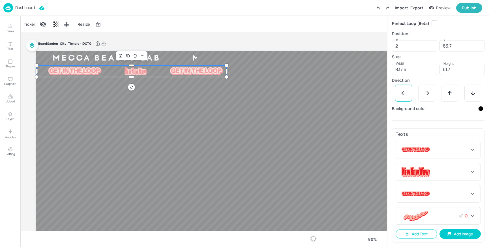
click at [465, 216] on icon at bounding box center [467, 216] width 4 height 4
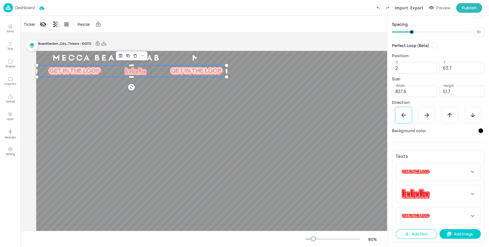
click at [0, 0] on icon at bounding box center [0, 0] width 0 height 0
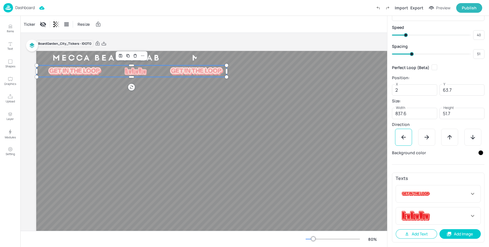
click at [0, 0] on icon at bounding box center [0, 0] width 0 height 0
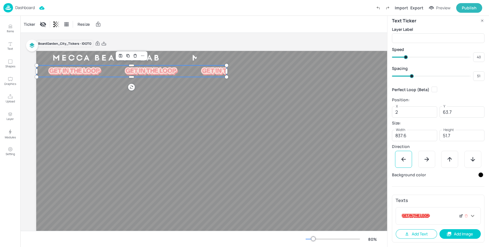
click at [460, 215] on icon at bounding box center [461, 216] width 4 height 4
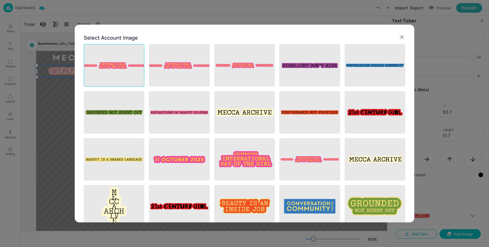
click at [116, 68] on img at bounding box center [114, 65] width 60 height 42
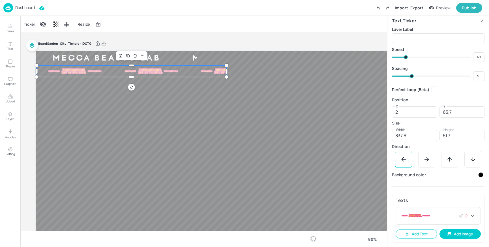
click at [442, 217] on div at bounding box center [435, 216] width 69 height 10
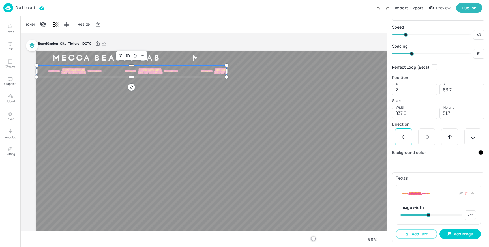
type input "225"
type input "230"
type input "228"
type input "232"
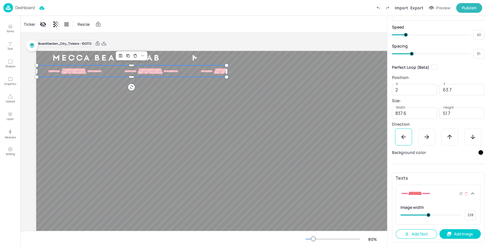
type input "230"
type input "237"
type input "232"
type input "240"
type input "237"
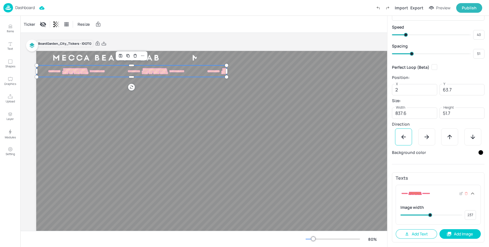
type input "249"
type input "240"
type input "408"
type input "249"
type input "410"
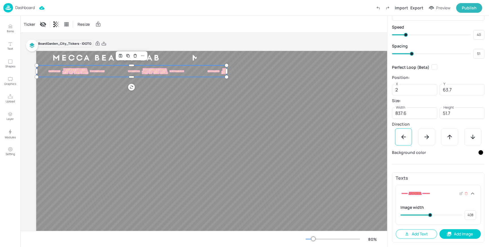
type input "410"
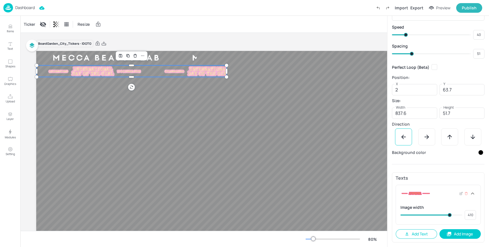
type input "413"
type input "417"
type input "420"
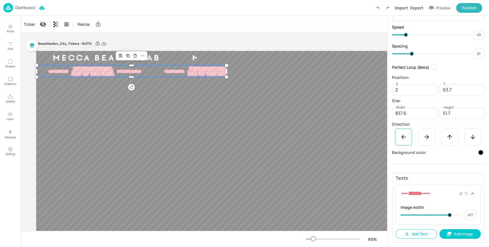
type input "420"
type input "417"
type input "415"
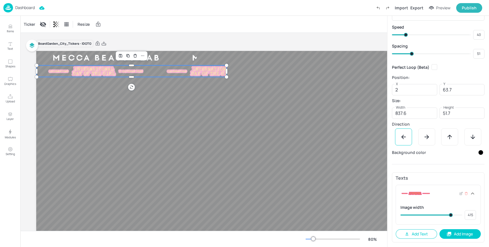
type input "413"
type input "410"
type input "408"
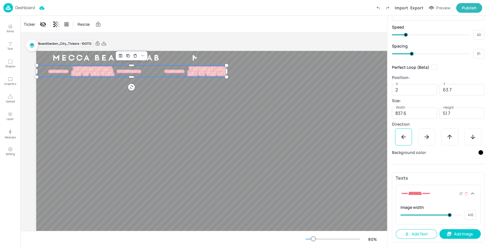
type input "408"
type input "401"
type input "398"
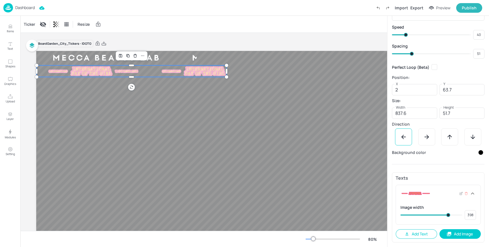
type input "386"
type input "396"
type input "381"
type input "386"
type input "379"
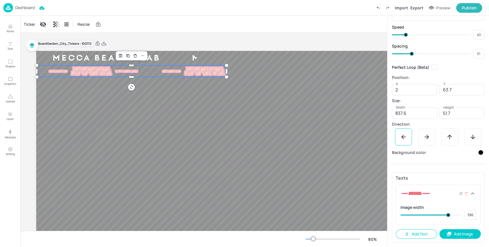
type input "381"
type input "377"
drag, startPoint x: 428, startPoint y: 215, endPoint x: 444, endPoint y: 216, distance: 16.2
click at [444, 216] on span at bounding box center [446, 215] width 4 height 4
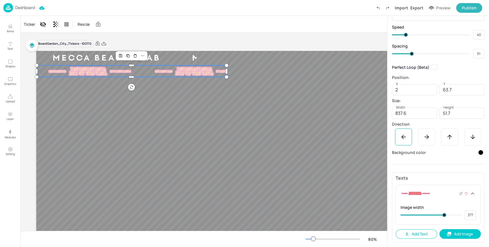
type input "367"
type input "364"
type input "357"
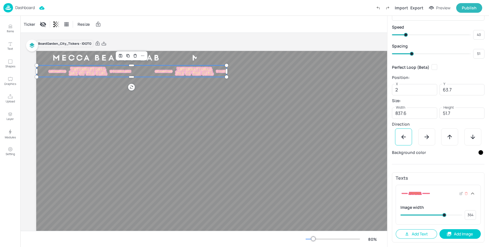
type input "360"
type input "355"
type input "352"
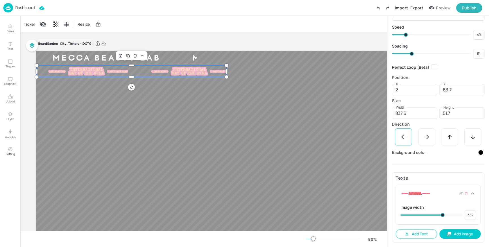
click at [442, 216] on span at bounding box center [443, 215] width 4 height 4
click at [213, 31] on div "Ticker Resize" at bounding box center [203, 24] width 367 height 17
click at [23, 7] on p "Dashboard" at bounding box center [25, 8] width 20 height 4
click at [228, 33] on div "Board Garden_City_Tickers - IDOTG MECCA BEAUTY LAB MECCA BEAUTY LAB MECCA BEAUT…" at bounding box center [253, 171] width 435 height 277
click at [22, 7] on p "Dashboard" at bounding box center [25, 8] width 20 height 4
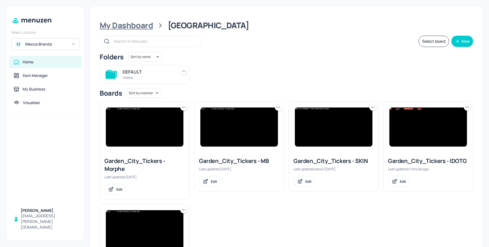
click at [135, 27] on div "My Dashboard" at bounding box center [127, 25] width 54 height 10
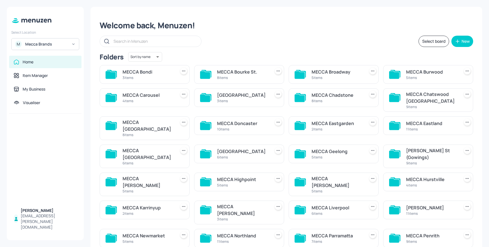
click at [151, 149] on div "MECCA [GEOGRAPHIC_DATA]" at bounding box center [148, 154] width 51 height 14
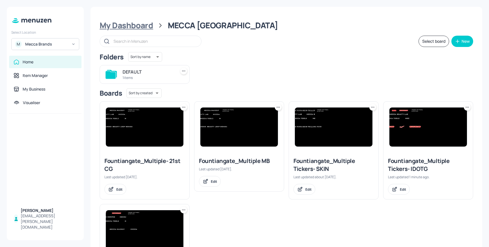
click at [129, 25] on div "My Dashboard" at bounding box center [127, 25] width 54 height 10
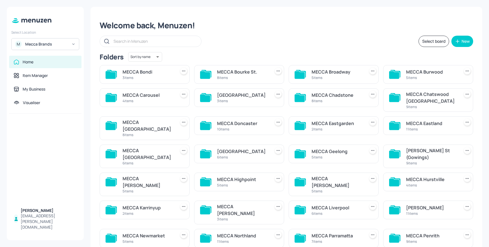
click at [247, 155] on div "6 items" at bounding box center [242, 157] width 51 height 5
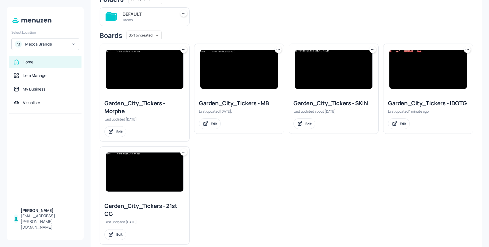
scroll to position [59, 0]
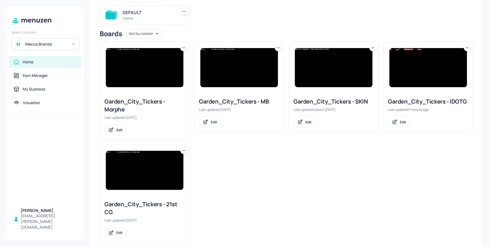
click at [414, 67] on img at bounding box center [429, 67] width 78 height 39
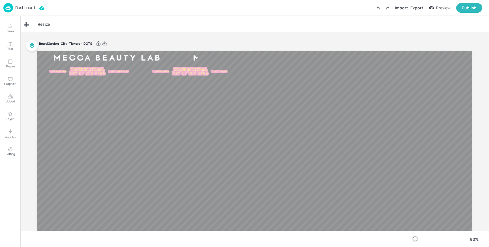
click at [22, 9] on p "Dashboard" at bounding box center [25, 8] width 20 height 4
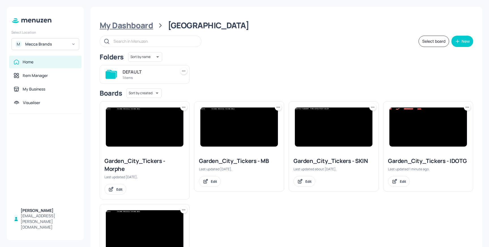
click at [134, 24] on div "My Dashboard" at bounding box center [127, 25] width 54 height 10
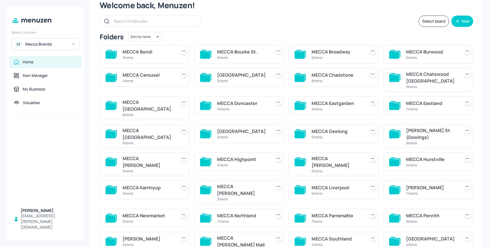
scroll to position [21, 0]
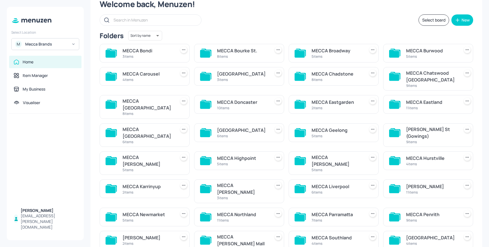
click at [337, 127] on div "MECCA Geelong" at bounding box center [337, 130] width 51 height 7
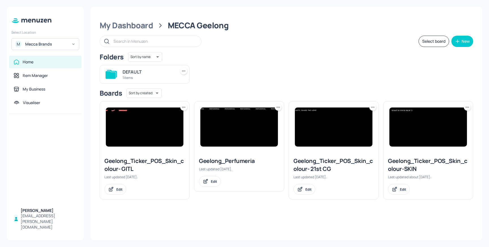
click at [183, 107] on icon at bounding box center [184, 107] width 6 height 6
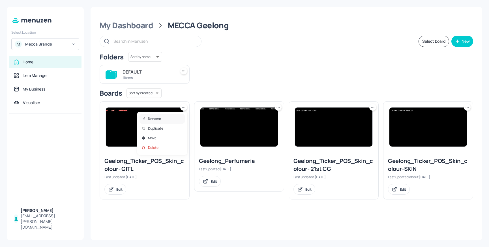
click at [156, 118] on p "Rename" at bounding box center [154, 118] width 13 height 5
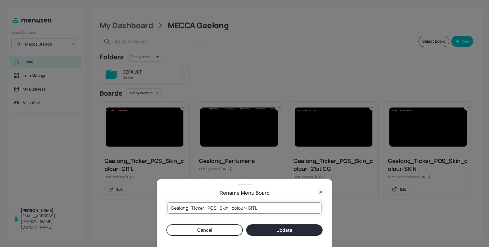
click at [278, 211] on input "Geelong_Ticker_POS_Skin_colour- GITL" at bounding box center [245, 207] width 154 height 11
type input "Geelong_Ticker_POS_Skin_colour- IDOTG"
click at [304, 230] on button "Update" at bounding box center [284, 229] width 76 height 11
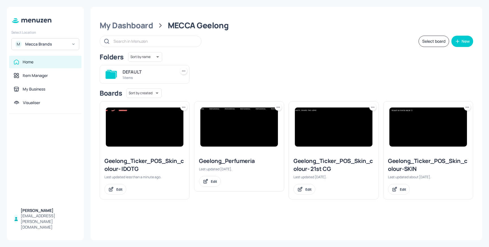
click at [147, 117] on img at bounding box center [145, 127] width 78 height 39
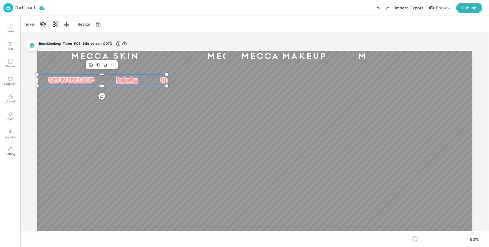
click at [116, 78] on img at bounding box center [127, 80] width 22 height 8
click at [33, 24] on div "Ticker" at bounding box center [30, 24] width 14 height 9
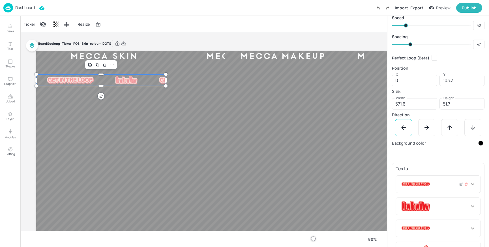
scroll to position [69, 0]
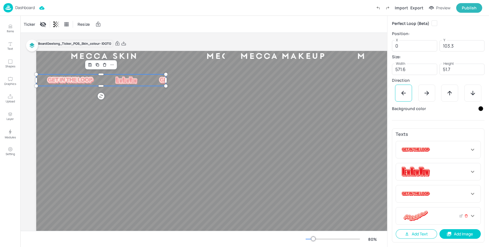
click at [465, 216] on icon at bounding box center [467, 216] width 4 height 4
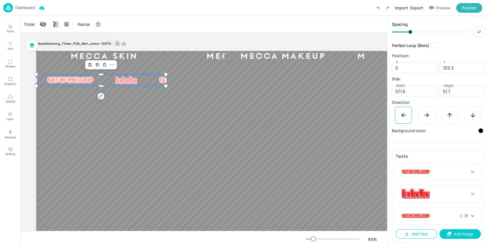
click at [466, 215] on icon at bounding box center [466, 215] width 1 height 1
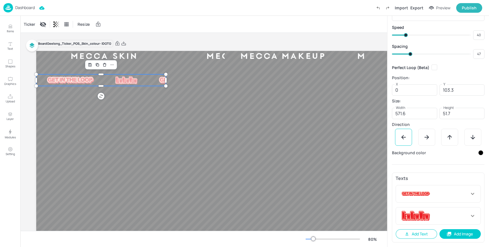
click at [0, 0] on icon at bounding box center [0, 0] width 0 height 0
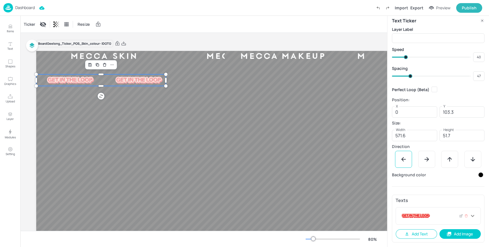
click at [434, 219] on div at bounding box center [435, 216] width 69 height 10
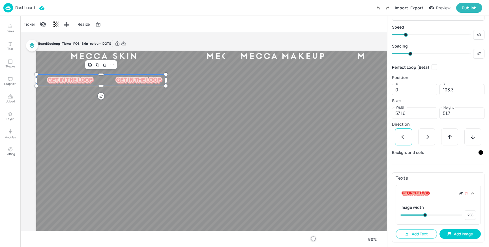
click at [459, 196] on div at bounding box center [461, 194] width 4 height 6
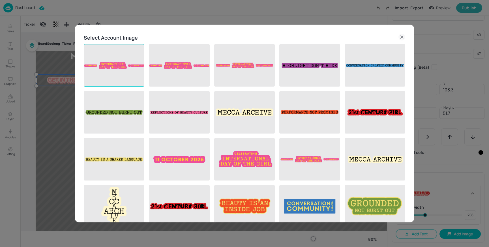
click at [122, 63] on img at bounding box center [114, 65] width 60 height 42
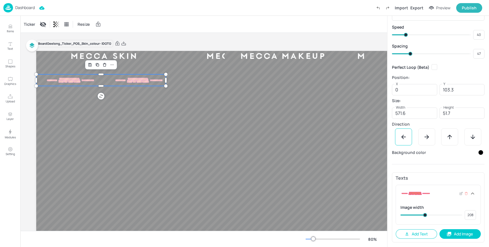
type input "194"
type input "199"
type input "196"
type input "201"
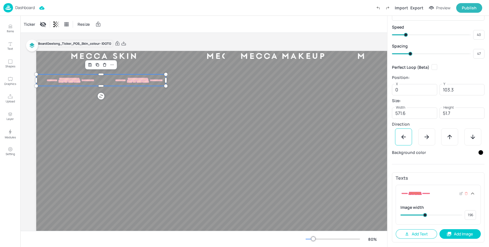
type input "199"
type input "206"
type input "201"
type input "213"
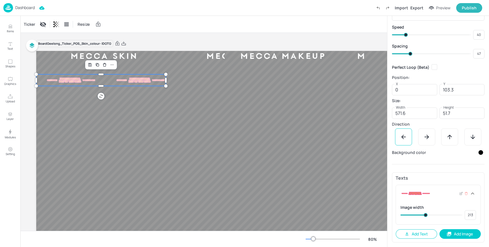
type input "218"
type input "216"
type input "223"
type input "218"
type input "230"
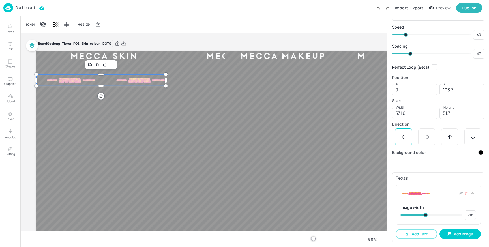
type input "223"
type input "232"
type input "230"
type input "235"
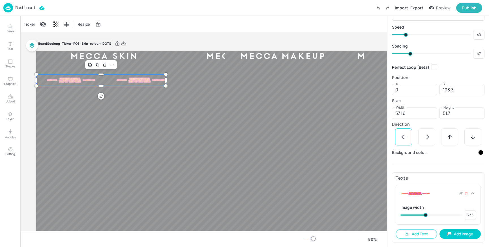
type input "237"
type input "242"
type input "364"
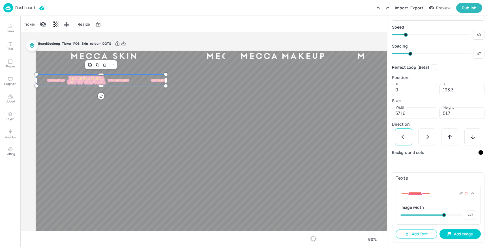
type input "364"
type input "362"
type input "355"
type input "357"
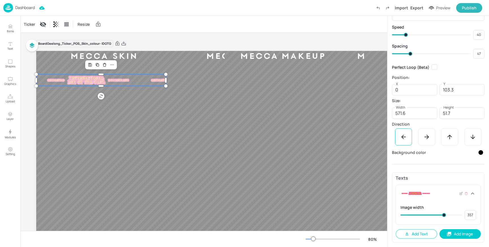
type input "352"
type input "355"
type input "350"
type input "352"
type input "348"
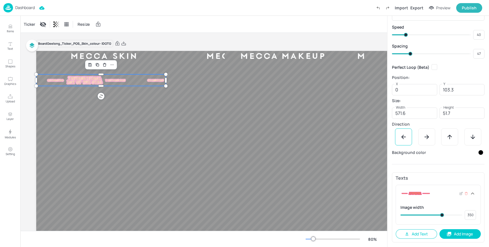
type input "348"
type input "345"
type input "324"
type input "328"
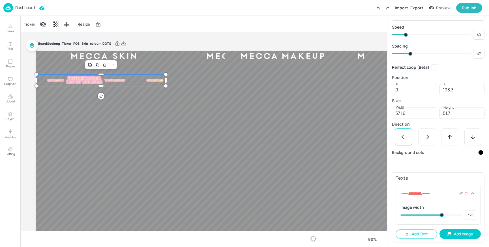
type input "321"
type input "324"
type input "319"
type input "321"
type input "316"
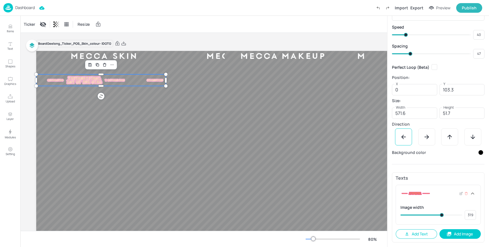
type input "316"
type input "314"
type input "312"
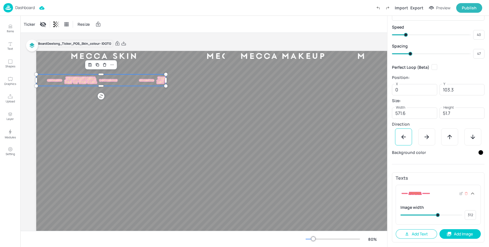
type input "314"
drag, startPoint x: 424, startPoint y: 215, endPoint x: 437, endPoint y: 214, distance: 13.3
click at [437, 214] on span at bounding box center [438, 215] width 4 height 4
click at [272, 29] on div "Ticker Resize" at bounding box center [203, 24] width 367 height 17
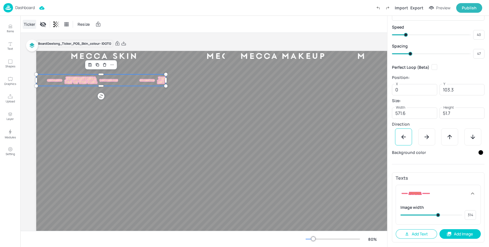
click at [32, 23] on div "Ticker" at bounding box center [30, 24] width 14 height 9
click at [143, 25] on div "Ticker Resize" at bounding box center [203, 24] width 367 height 17
click at [19, 7] on p "Dashboard" at bounding box center [25, 8] width 20 height 4
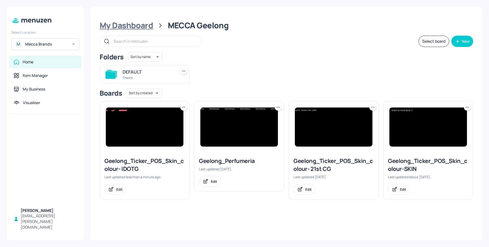
click at [127, 26] on div "My Dashboard" at bounding box center [127, 25] width 54 height 10
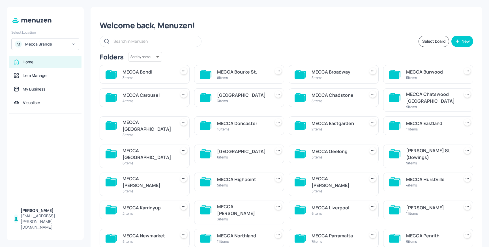
click at [431, 148] on div "[PERSON_NAME] St (Gowings)" at bounding box center [431, 154] width 51 height 14
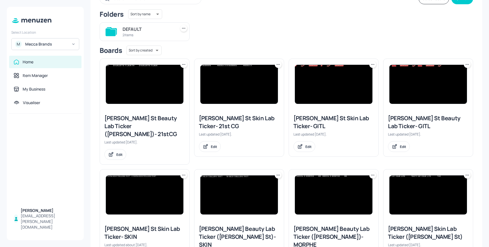
scroll to position [69, 0]
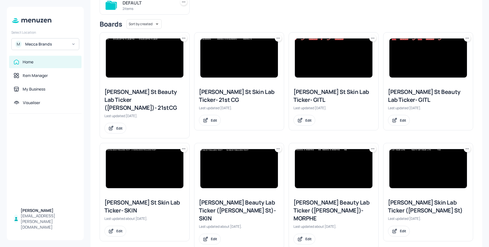
click at [371, 38] on icon at bounding box center [373, 38] width 6 height 6
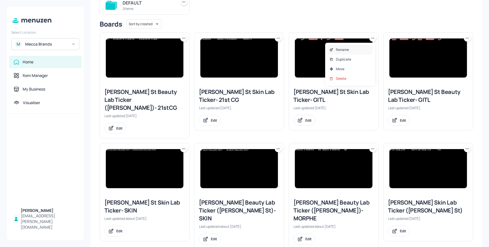
click at [354, 48] on div "Rename" at bounding box center [350, 50] width 45 height 10
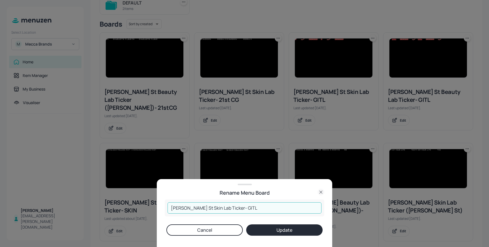
click at [243, 208] on input "[PERSON_NAME] St Skin Lab Ticker- GITL" at bounding box center [245, 207] width 154 height 11
type input "[PERSON_NAME] St Skin Lab Ticker- IDOTG"
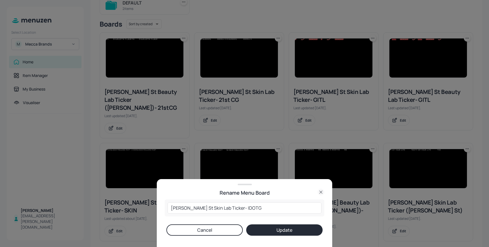
click at [282, 232] on button "Update" at bounding box center [284, 229] width 76 height 11
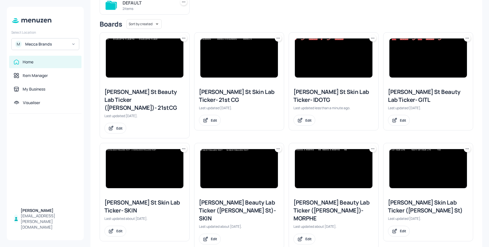
click at [322, 67] on img at bounding box center [334, 57] width 78 height 39
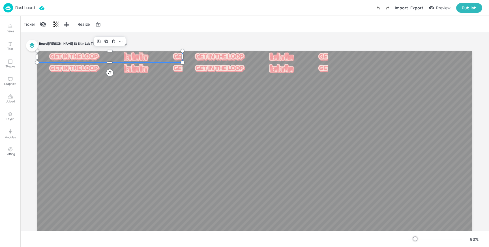
click at [168, 61] on div at bounding box center [254, 173] width 435 height 245
click at [173, 70] on img at bounding box center [198, 68] width 51 height 7
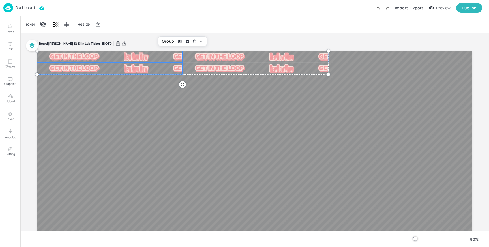
click at [212, 53] on img at bounding box center [220, 56] width 51 height 7
click at [208, 70] on img at bounding box center [220, 68] width 51 height 7
click at [32, 26] on div "Ticker" at bounding box center [30, 24] width 14 height 9
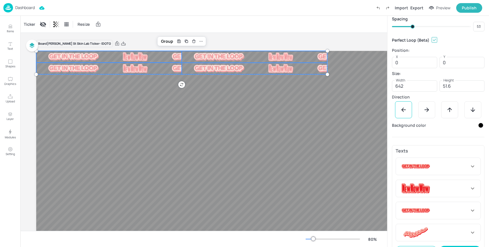
scroll to position [69, 0]
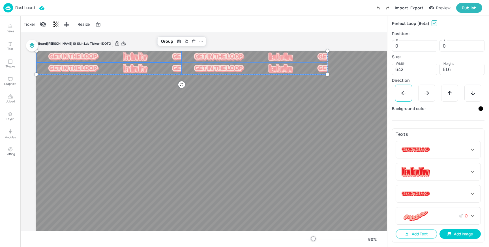
click at [465, 215] on icon at bounding box center [467, 216] width 4 height 4
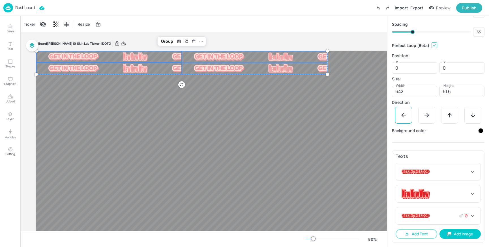
click at [465, 215] on icon at bounding box center [467, 216] width 4 height 4
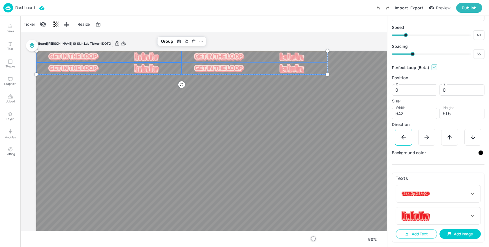
click at [0, 0] on icon at bounding box center [0, 0] width 0 height 0
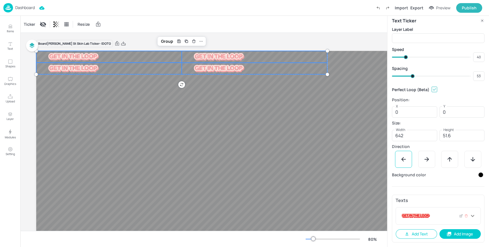
click at [428, 212] on img at bounding box center [416, 216] width 28 height 10
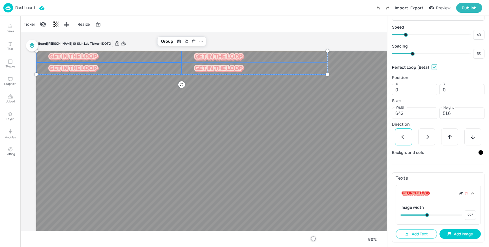
click at [460, 193] on icon at bounding box center [461, 194] width 2 height 2
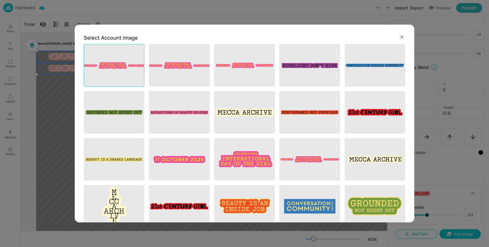
click at [114, 60] on img at bounding box center [114, 65] width 60 height 42
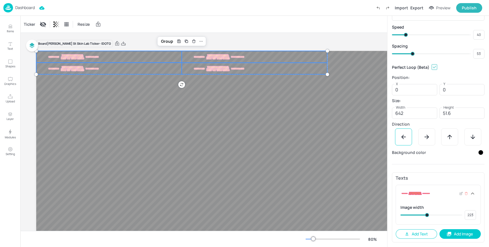
type input "225"
type input "235"
type input "230"
type input "237"
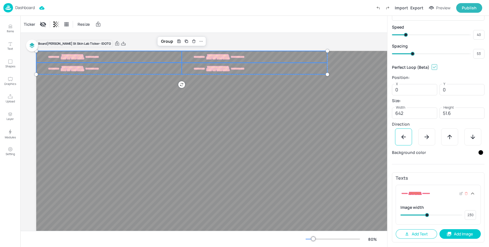
type input "235"
type input "242"
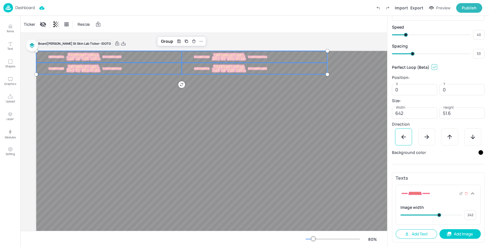
type input "324"
type input "321"
type input "319"
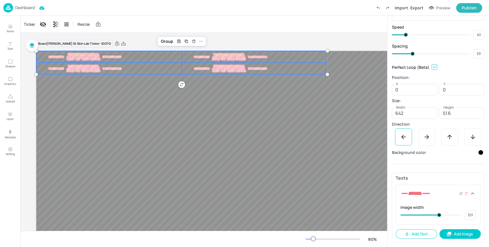
type input "319"
type input "314"
type input "316"
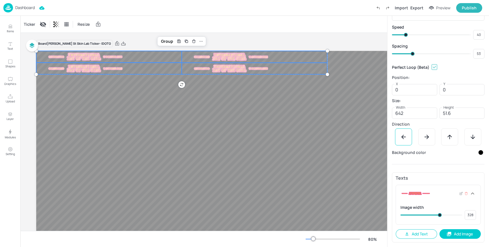
drag, startPoint x: 427, startPoint y: 217, endPoint x: 439, endPoint y: 216, distance: 12.2
click at [439, 216] on span at bounding box center [440, 215] width 4 height 4
click at [453, 236] on button "Add Image" at bounding box center [461, 234] width 42 height 10
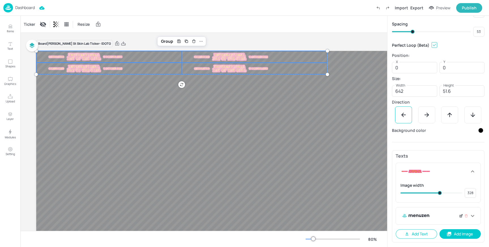
click at [459, 216] on icon at bounding box center [461, 216] width 4 height 4
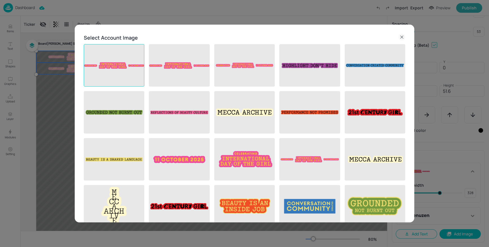
click at [123, 67] on img at bounding box center [114, 65] width 60 height 42
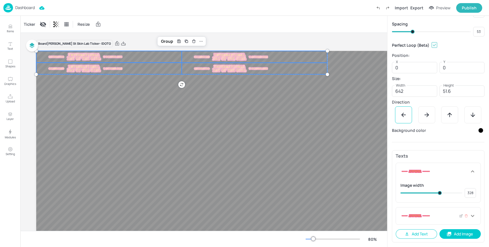
click at [442, 217] on div at bounding box center [435, 216] width 69 height 10
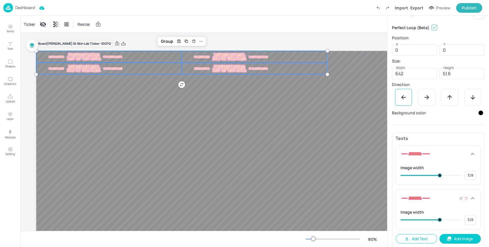
drag, startPoint x: 418, startPoint y: 221, endPoint x: 439, endPoint y: 221, distance: 20.4
click at [439, 221] on span at bounding box center [440, 220] width 4 height 4
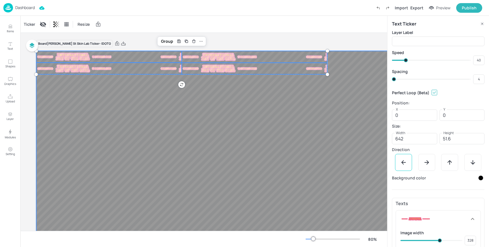
drag, startPoint x: 412, startPoint y: 80, endPoint x: 383, endPoint y: 81, distance: 28.6
click at [383, 81] on div "Items Text Shapes Graphics Upload Layer Modules Setting Items 0 Add Integrate M…" at bounding box center [244, 123] width 489 height 247
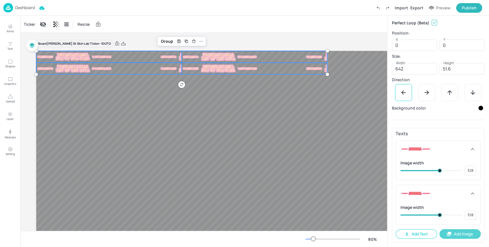
click at [461, 235] on button "Add Image" at bounding box center [461, 234] width 42 height 10
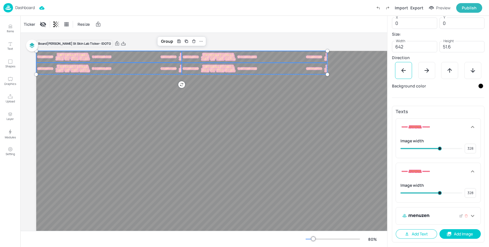
click at [430, 218] on div at bounding box center [435, 216] width 69 height 10
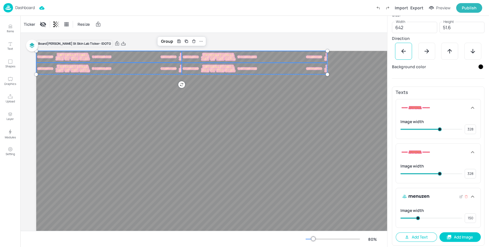
scroll to position [114, 0]
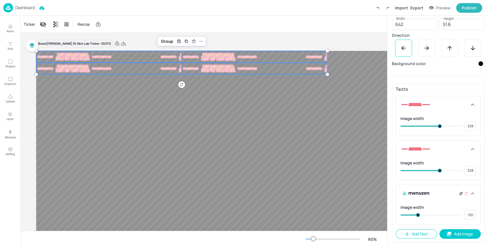
click at [460, 195] on icon at bounding box center [461, 194] width 2 height 2
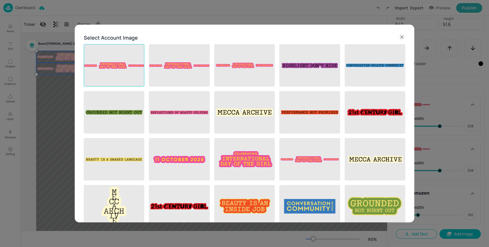
click at [127, 60] on img at bounding box center [114, 65] width 60 height 42
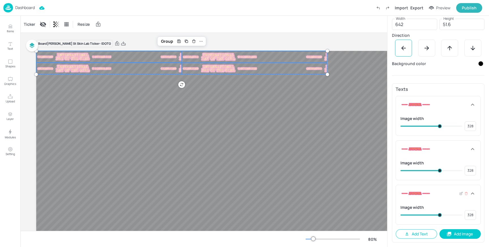
drag, startPoint x: 417, startPoint y: 214, endPoint x: 439, endPoint y: 214, distance: 22.1
click at [439, 214] on span at bounding box center [440, 215] width 4 height 4
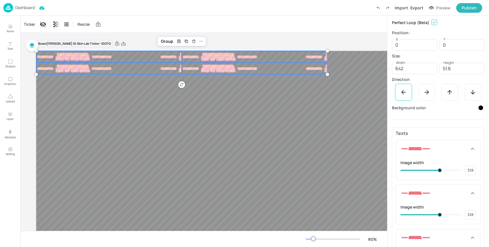
scroll to position [0, 0]
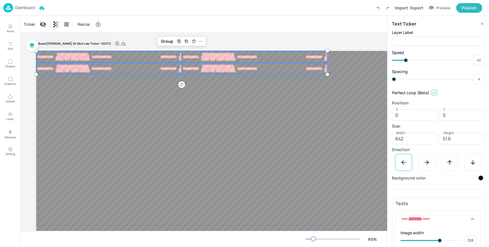
click at [246, 29] on div "Ticker Resize" at bounding box center [203, 24] width 367 height 17
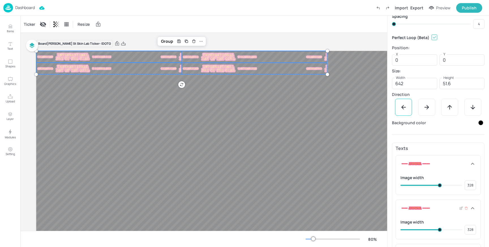
scroll to position [59, 0]
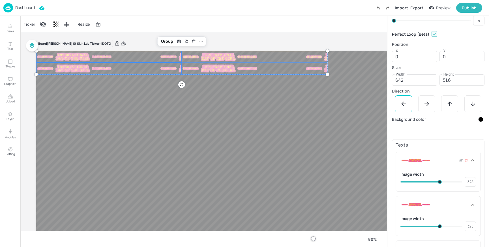
click at [439, 184] on span at bounding box center [440, 182] width 4 height 4
click at [230, 18] on div "Ticker Resize" at bounding box center [203, 24] width 367 height 17
click at [29, 6] on p "Dashboard" at bounding box center [25, 8] width 20 height 4
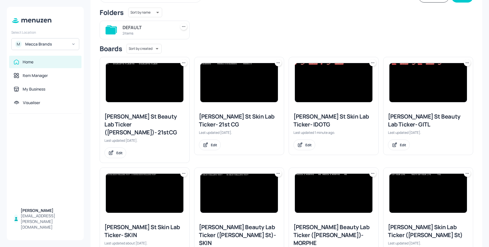
scroll to position [46, 0]
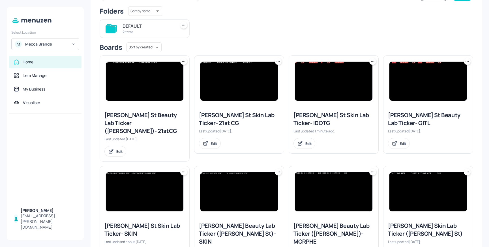
click at [426, 72] on img at bounding box center [429, 81] width 78 height 39
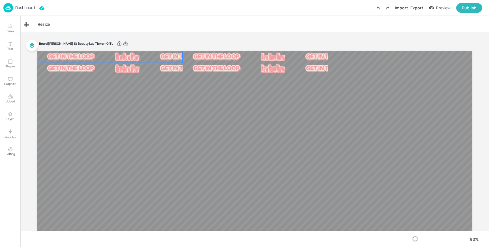
click at [93, 61] on div at bounding box center [254, 173] width 435 height 245
click at [100, 74] on div at bounding box center [148, 69] width 223 height 12
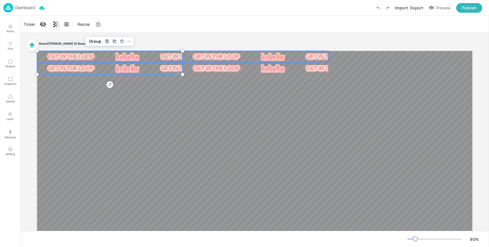
click at [218, 54] on div at bounding box center [294, 56] width 223 height 9
click at [211, 70] on div at bounding box center [217, 68] width 68 height 7
click at [31, 22] on div "Ticker" at bounding box center [30, 24] width 14 height 9
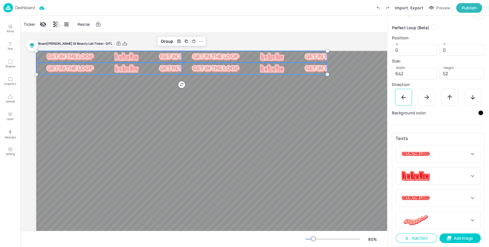
scroll to position [69, 0]
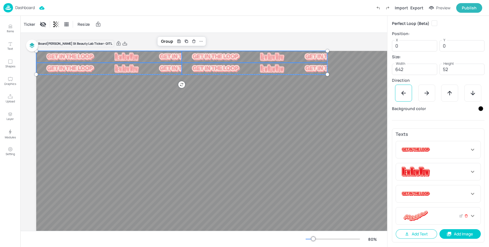
click at [465, 215] on icon at bounding box center [466, 215] width 3 height 0
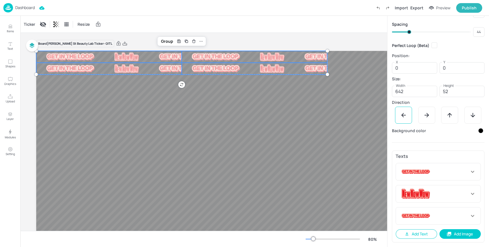
click at [0, 0] on icon at bounding box center [0, 0] width 0 height 0
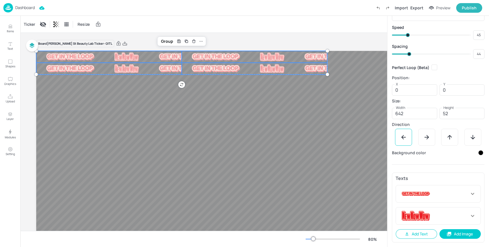
click at [0, 0] on icon at bounding box center [0, 0] width 0 height 0
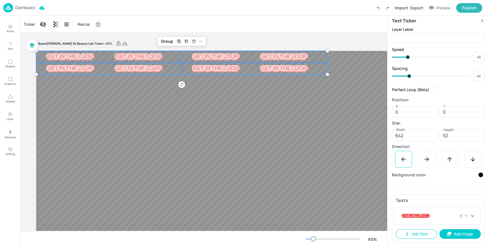
click at [440, 218] on div at bounding box center [435, 216] width 69 height 10
click at [460, 216] on icon at bounding box center [461, 216] width 4 height 4
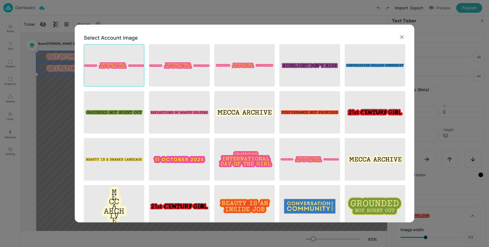
click at [118, 63] on img at bounding box center [114, 65] width 60 height 42
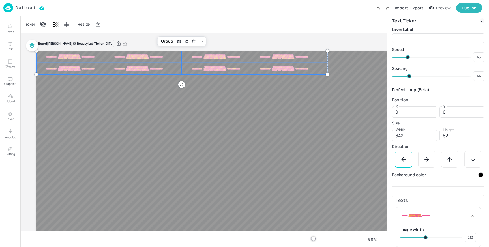
scroll to position [25, 0]
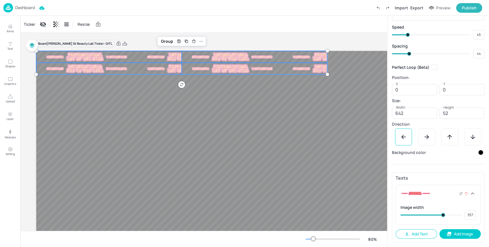
drag, startPoint x: 427, startPoint y: 216, endPoint x: 442, endPoint y: 216, distance: 15.6
click at [442, 216] on span at bounding box center [443, 215] width 4 height 4
drag, startPoint x: 444, startPoint y: 216, endPoint x: 440, endPoint y: 216, distance: 3.4
click at [440, 216] on span at bounding box center [441, 215] width 4 height 4
click at [254, 24] on div "Ticker Resize" at bounding box center [203, 24] width 367 height 17
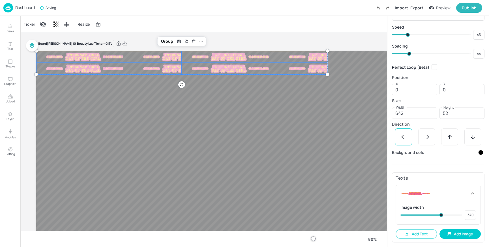
click at [31, 6] on p "Dashboard" at bounding box center [25, 8] width 20 height 4
click at [25, 7] on p "Dashboard" at bounding box center [25, 8] width 20 height 4
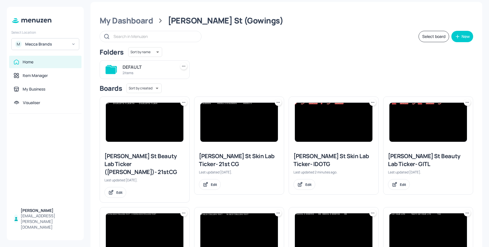
scroll to position [7, 0]
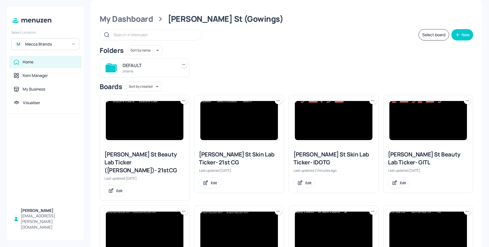
click at [467, 102] on icon at bounding box center [468, 101] width 6 height 6
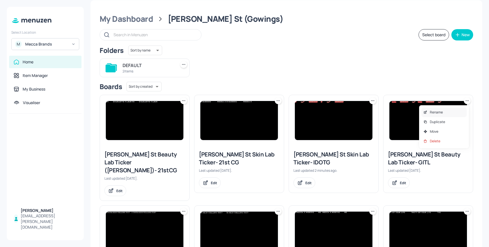
click at [455, 112] on div "Rename" at bounding box center [443, 113] width 45 height 10
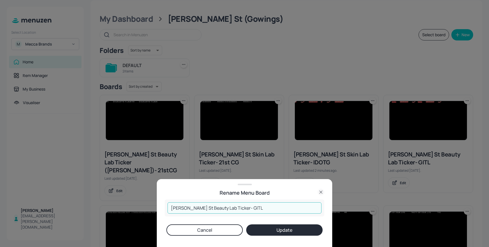
click at [255, 206] on input "[PERSON_NAME] St Beauty Lab Ticker- GITL" at bounding box center [245, 207] width 154 height 11
click at [276, 230] on button "Update" at bounding box center [284, 229] width 76 height 11
